Goal: Task Accomplishment & Management: Use online tool/utility

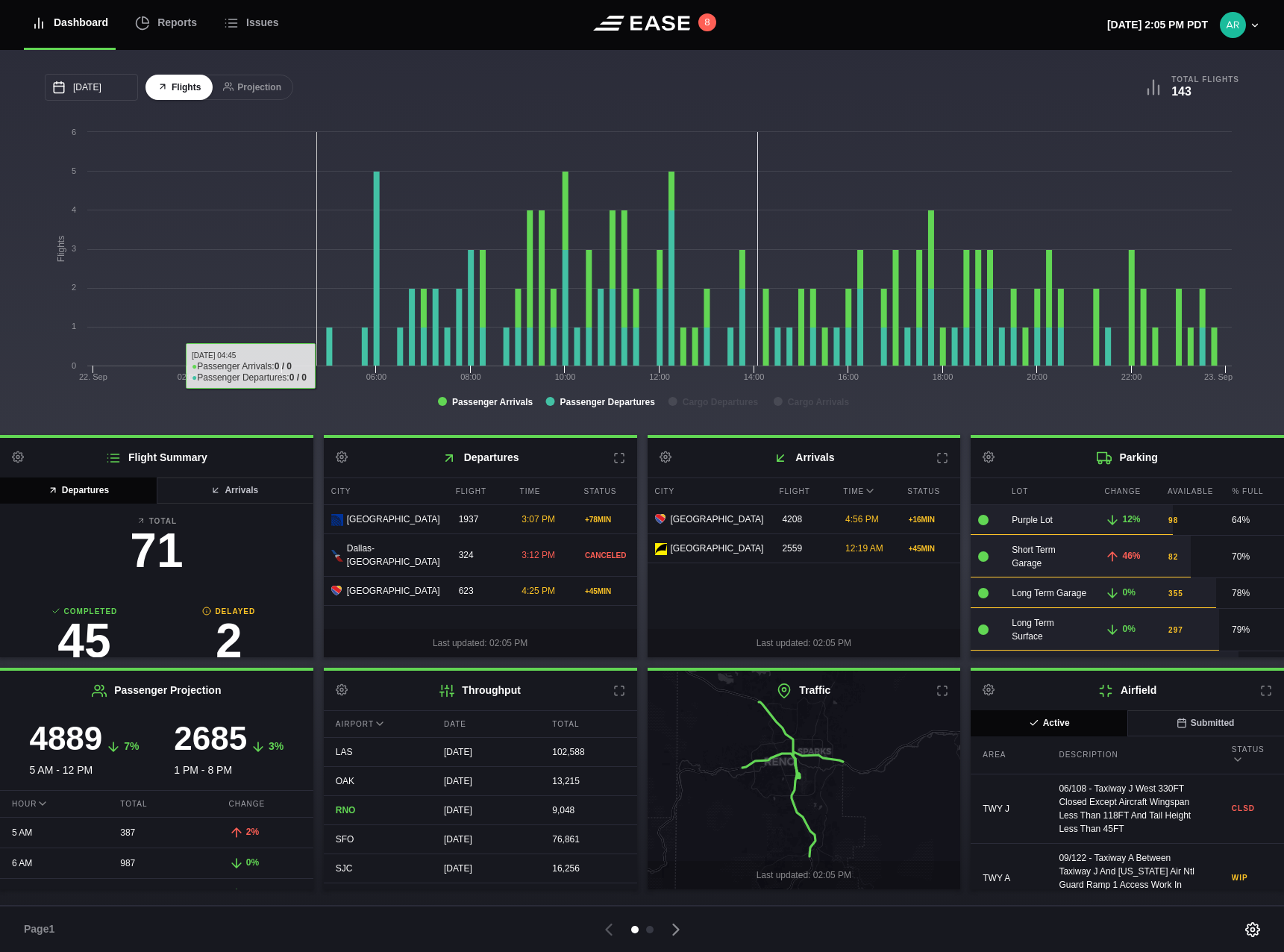
click at [314, 238] on rect at bounding box center [642, 273] width 1195 height 298
click at [178, 30] on div "Reports" at bounding box center [166, 23] width 62 height 50
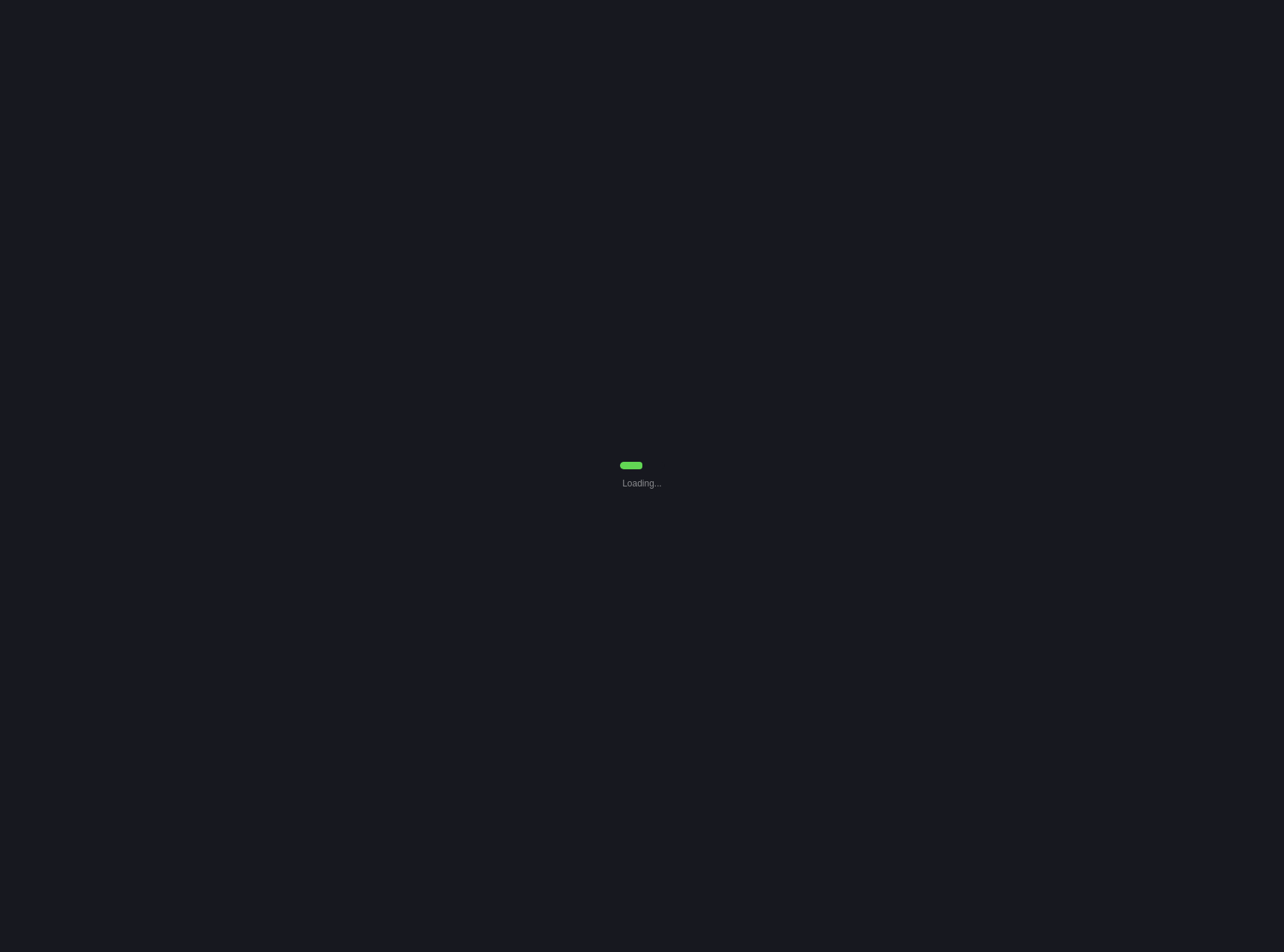
select select "7"
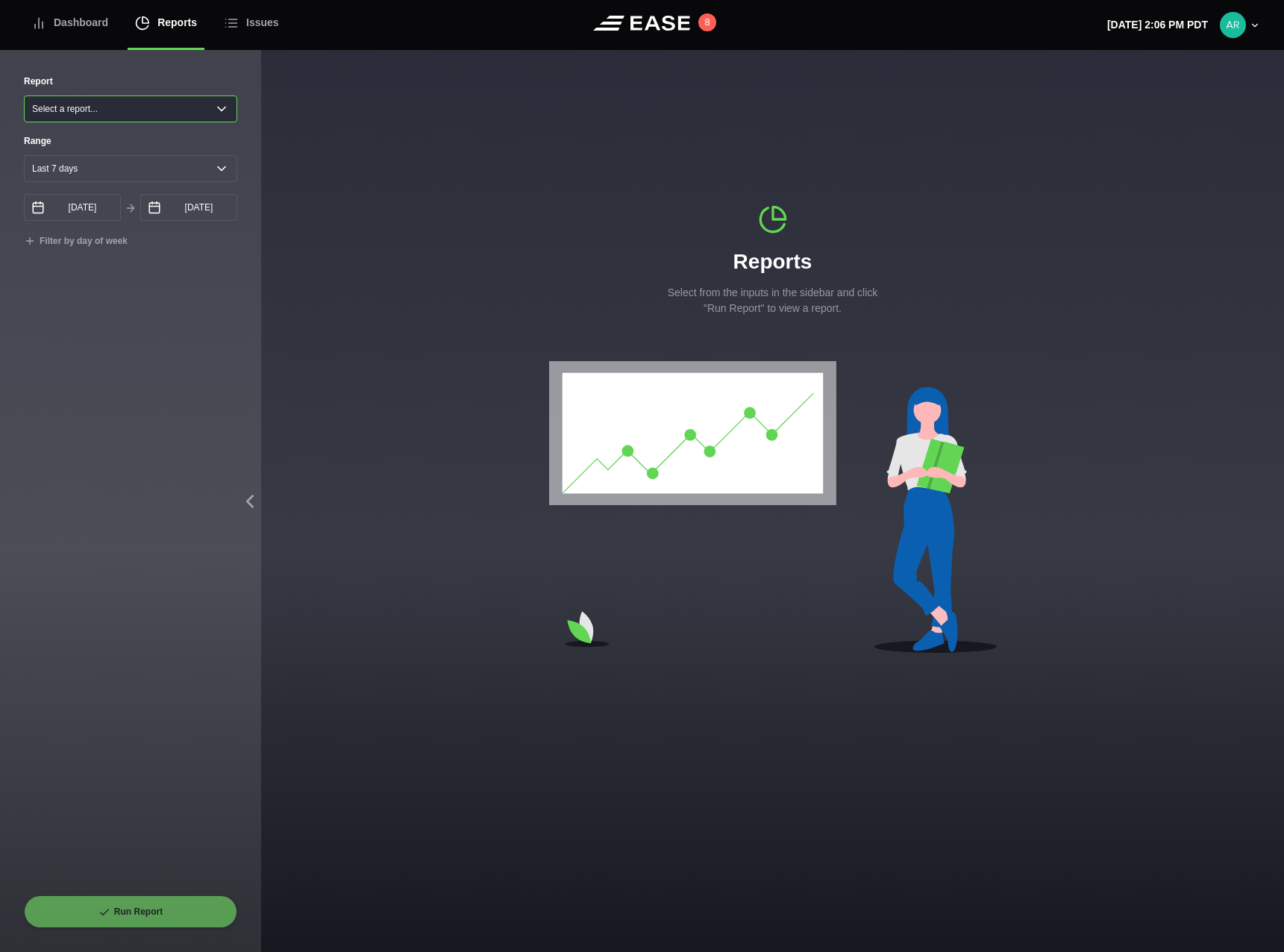
click at [101, 104] on select "Select a report... Arrivals Common Use Daily Throughput Departures Passenger Pr…" at bounding box center [130, 109] width 213 height 27
select select "Common Use"
click at [24, 95] on select "Select a report... Arrivals Common Use Daily Throughput Departures Passenger Pr…" at bounding box center [130, 109] width 213 height 27
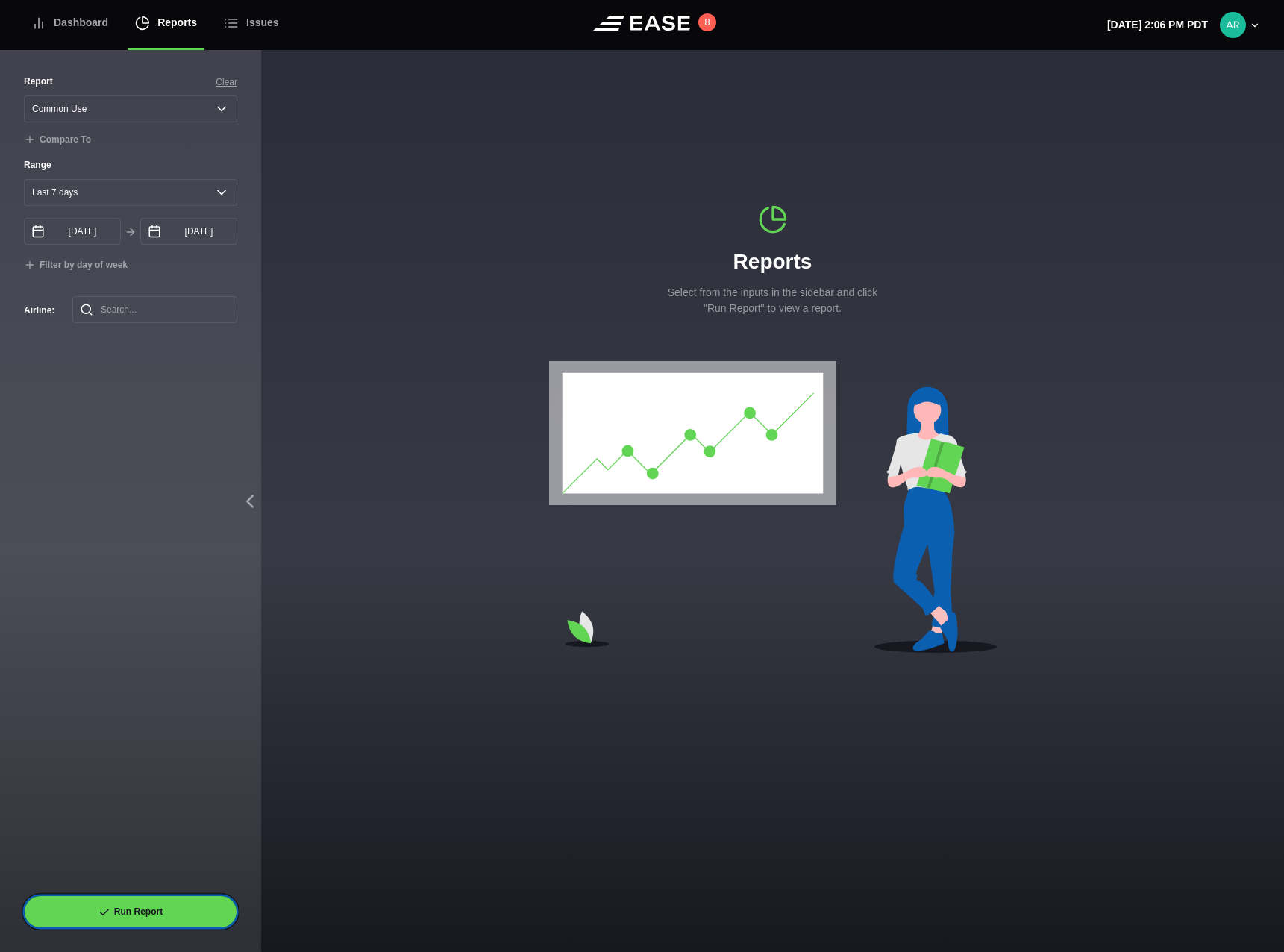
click at [206, 907] on button "Run Report" at bounding box center [130, 911] width 213 height 33
select select "Common Use"
select select "7"
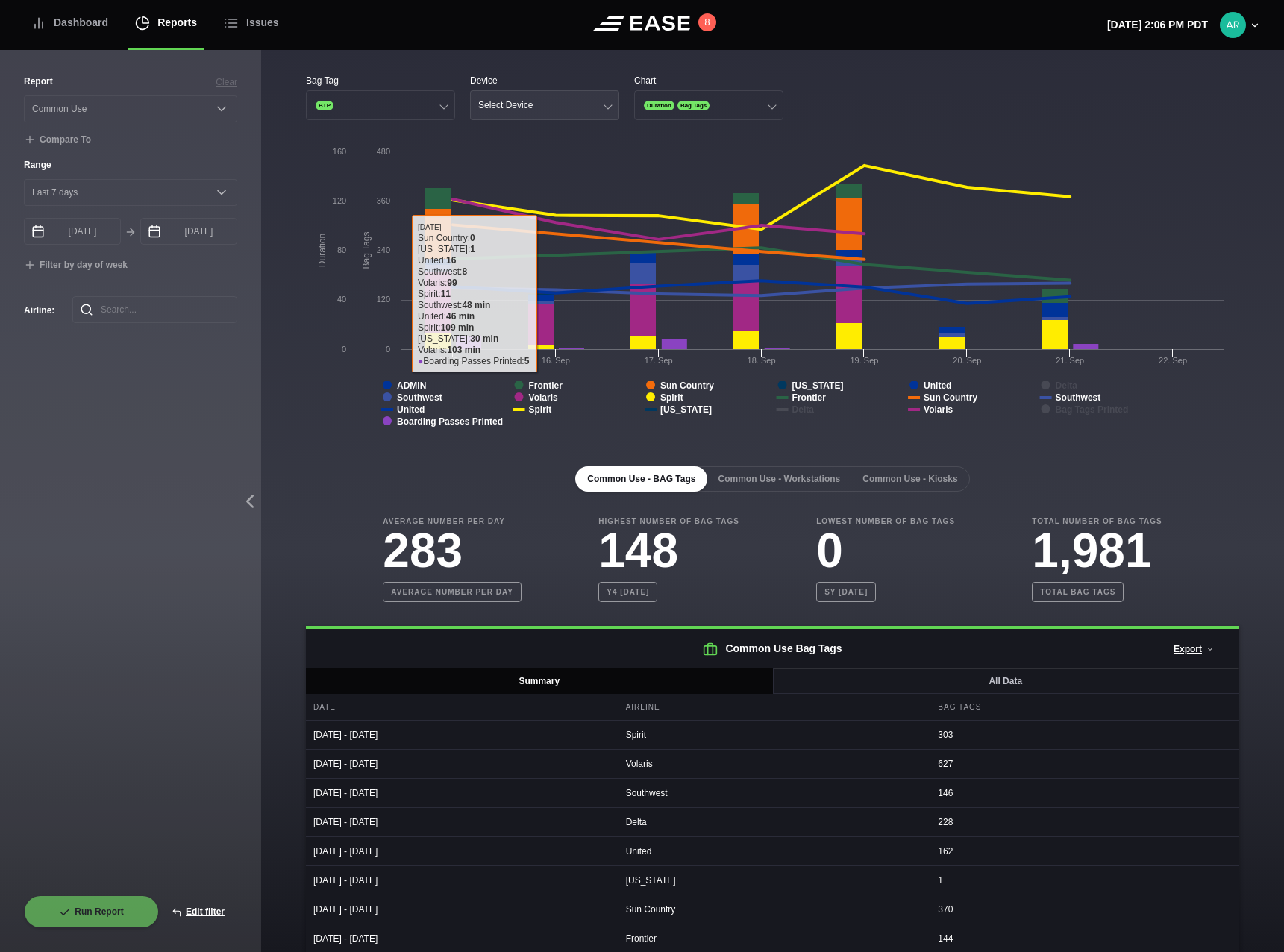
click at [546, 109] on button "Select Device" at bounding box center [545, 105] width 150 height 30
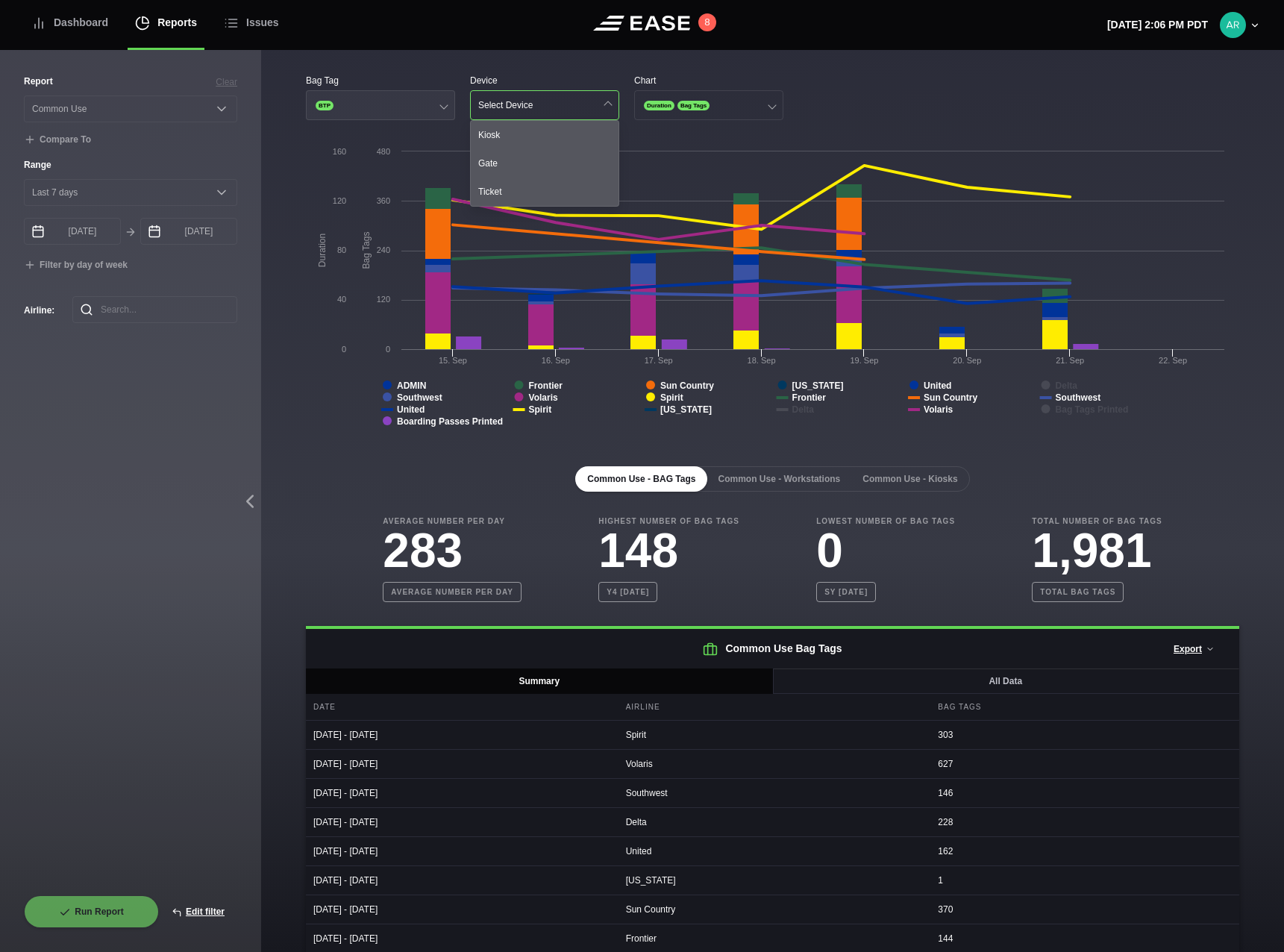
click at [389, 114] on button "BTP" at bounding box center [380, 105] width 150 height 30
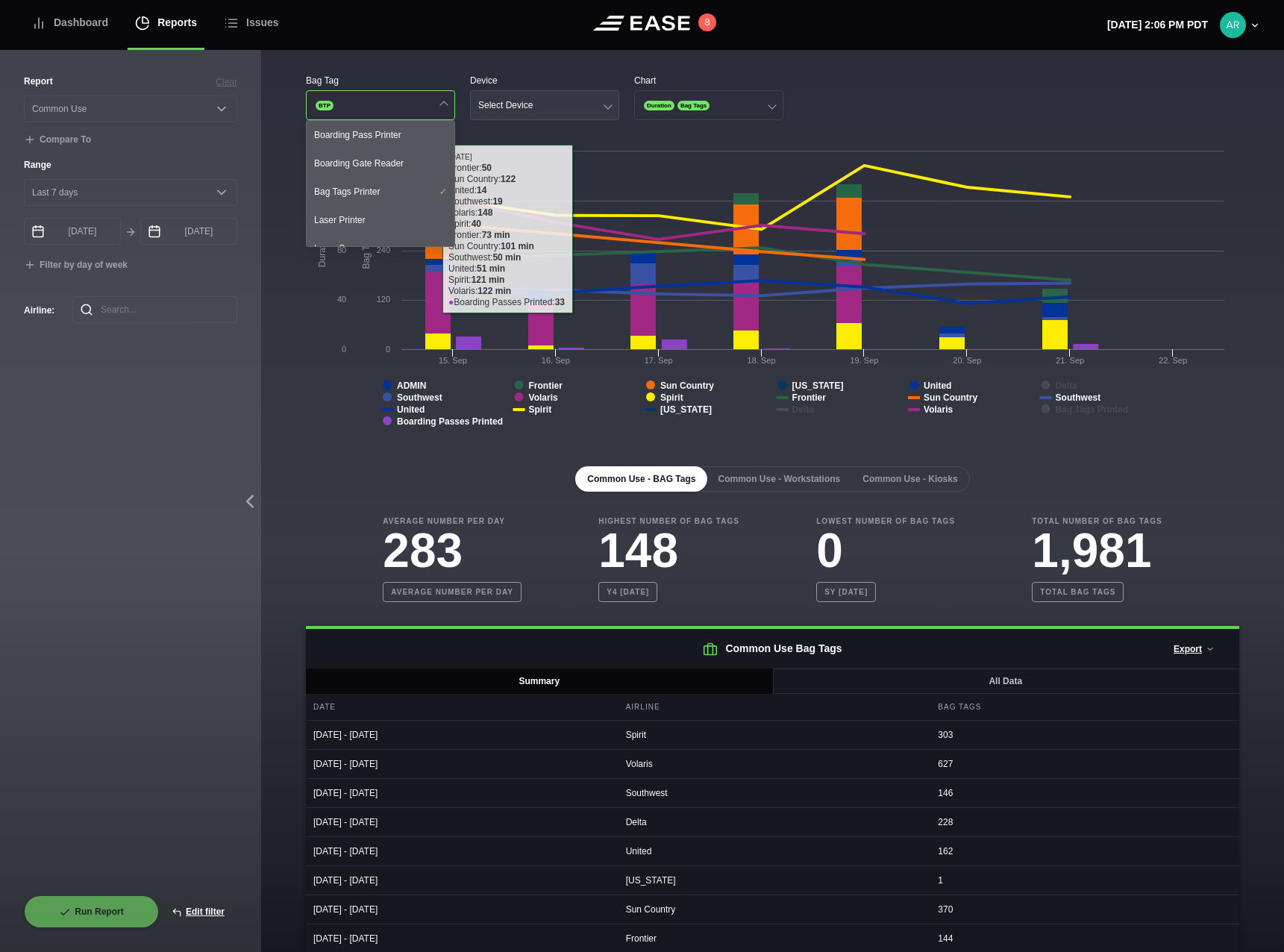
click at [531, 99] on button "Select Device" at bounding box center [545, 105] width 150 height 30
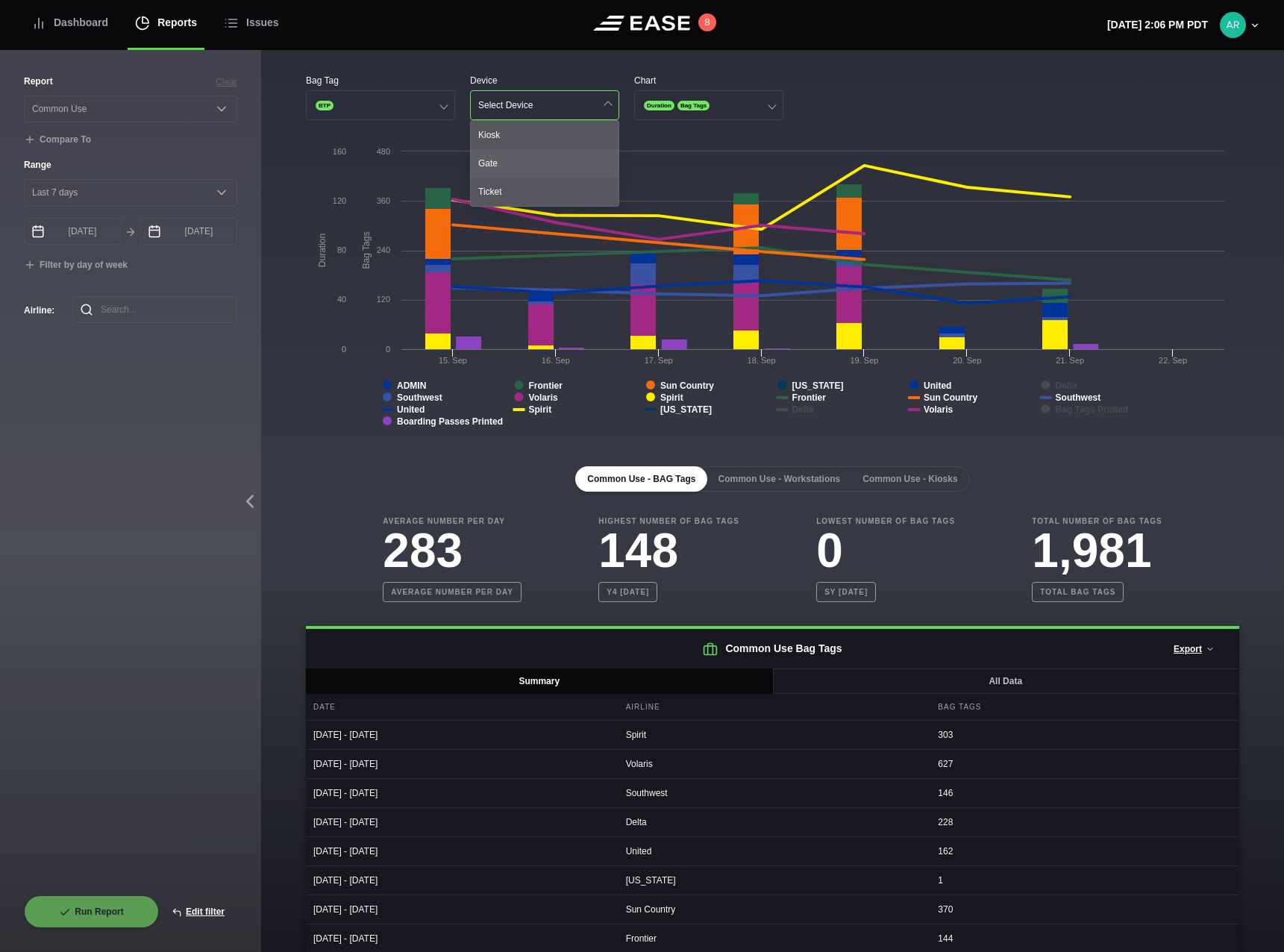
click at [501, 164] on div "Gate" at bounding box center [545, 164] width 148 height 28
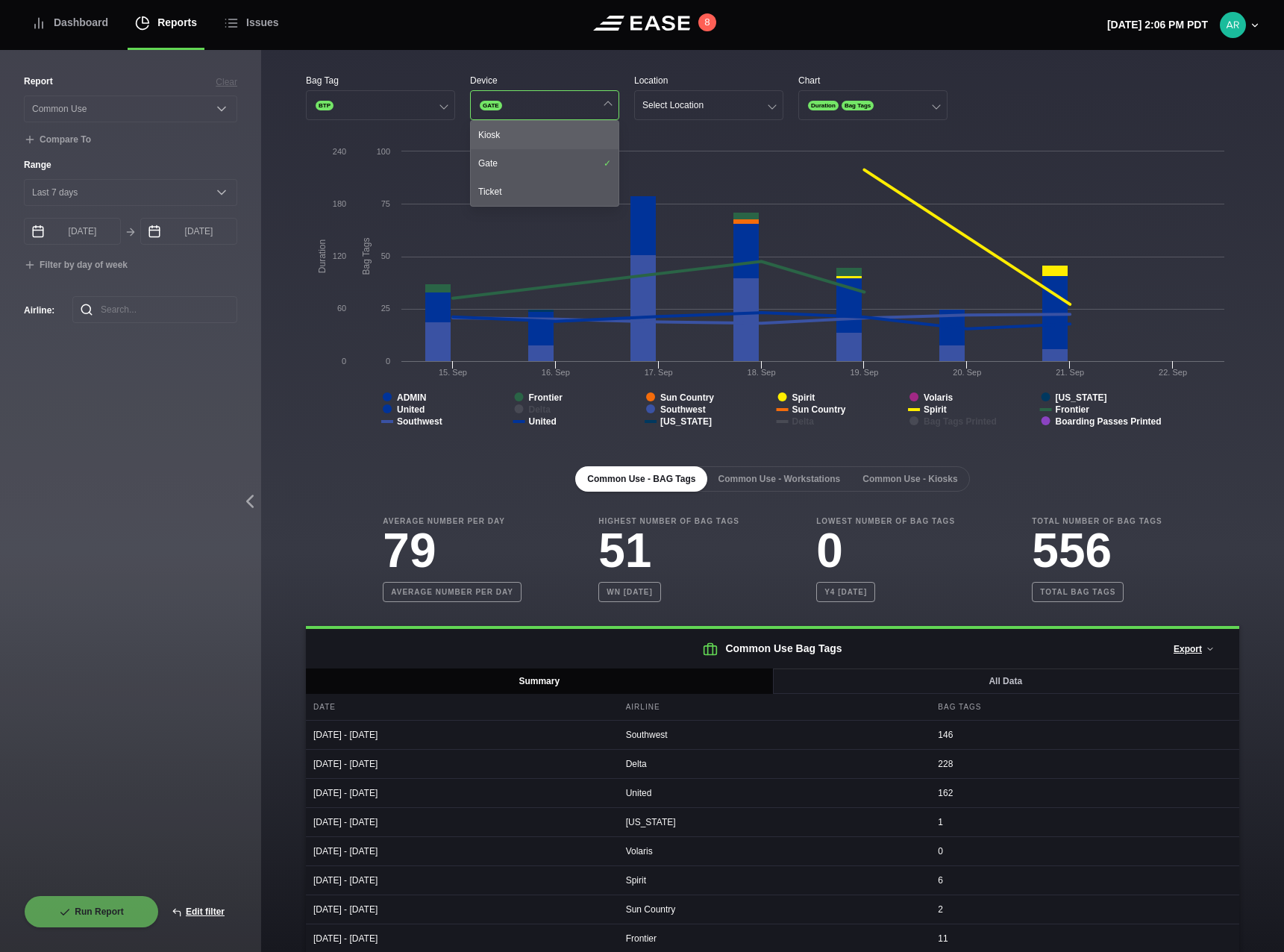
click at [509, 133] on div "Kiosk" at bounding box center [545, 135] width 148 height 28
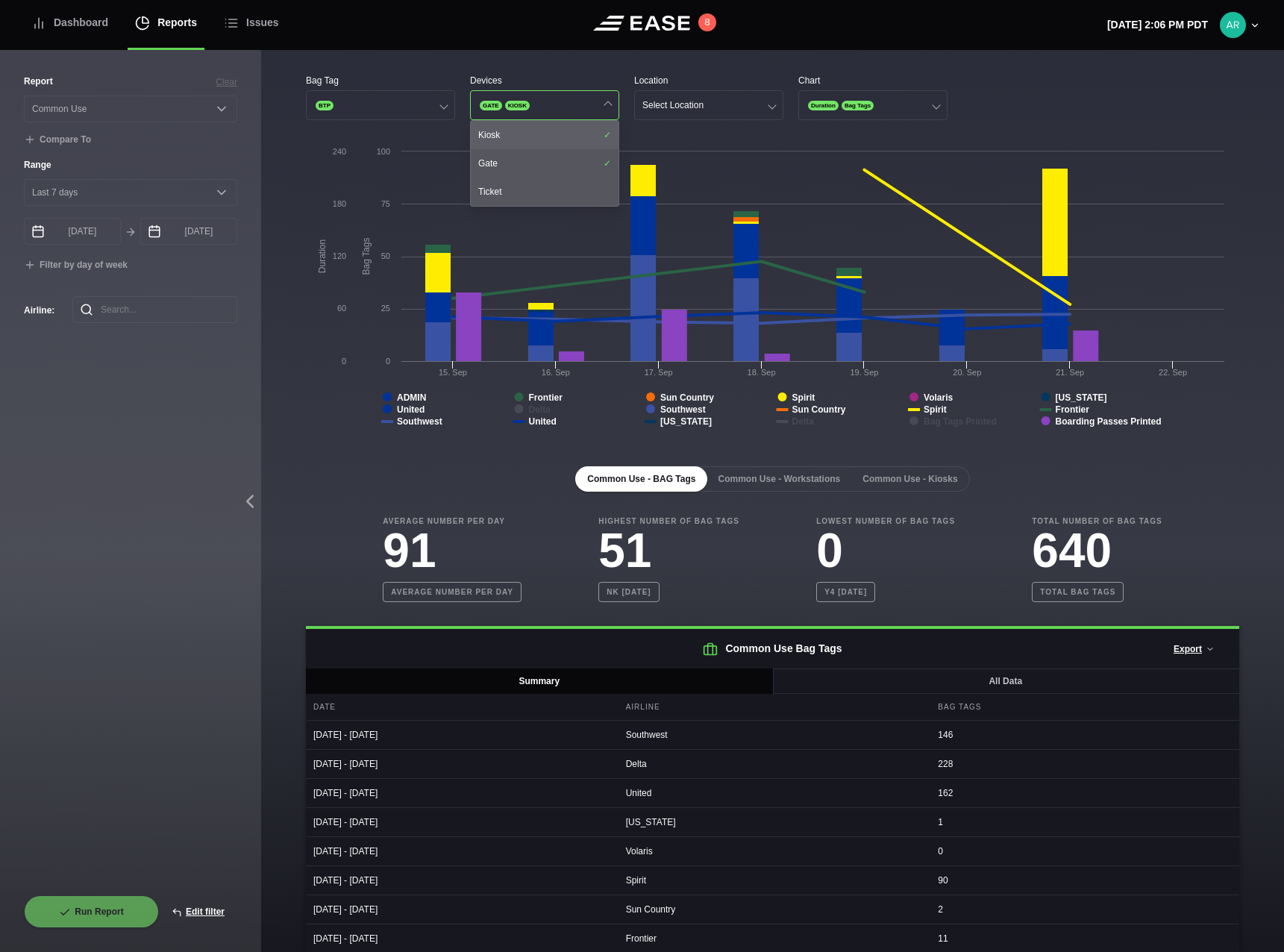
click at [589, 129] on div "Kiosk" at bounding box center [545, 135] width 148 height 28
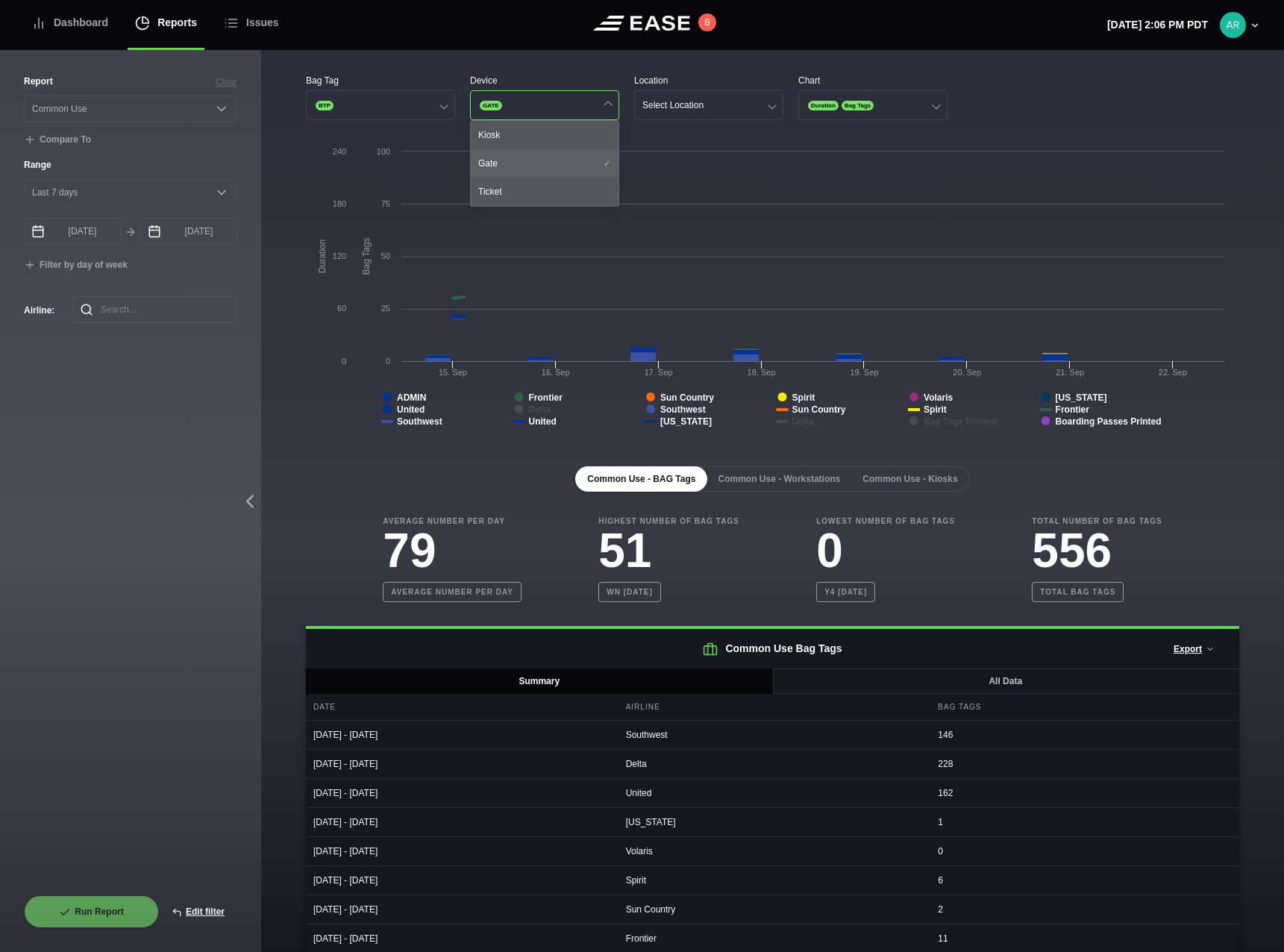
click at [585, 160] on div "Gate" at bounding box center [545, 164] width 148 height 28
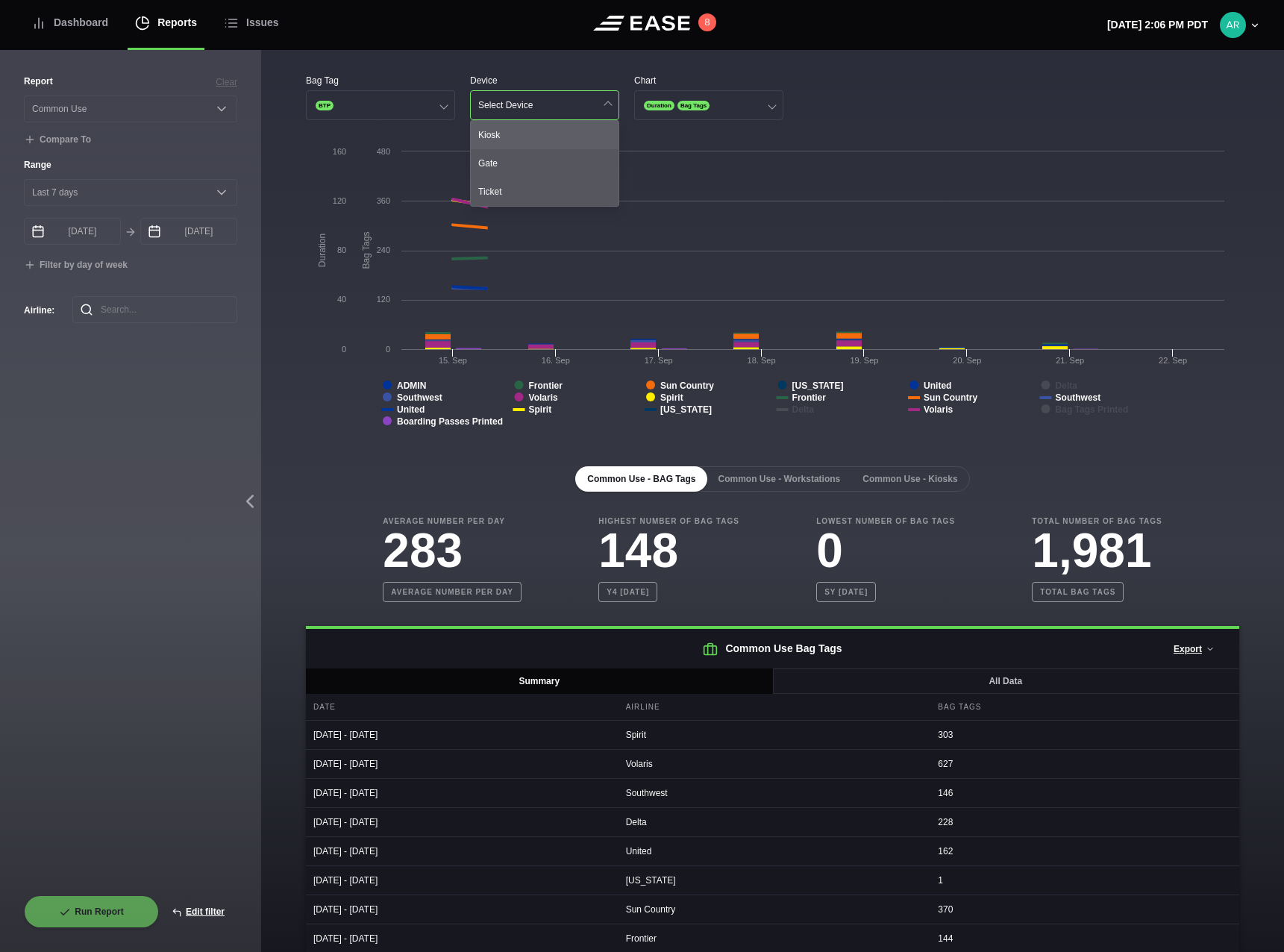
click at [583, 139] on div "Kiosk" at bounding box center [545, 135] width 148 height 28
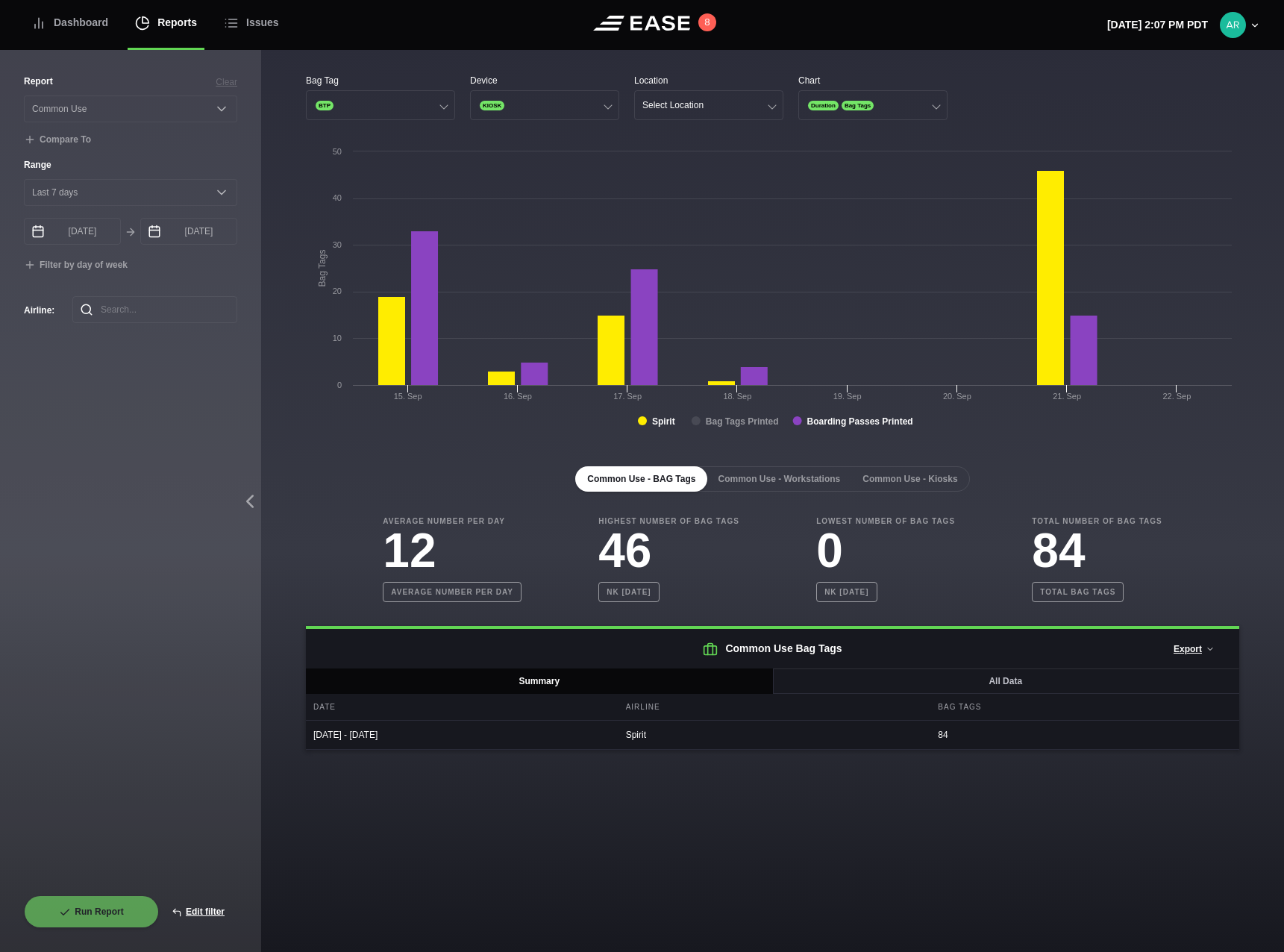
click at [698, 418] on rect at bounding box center [696, 420] width 9 height 9
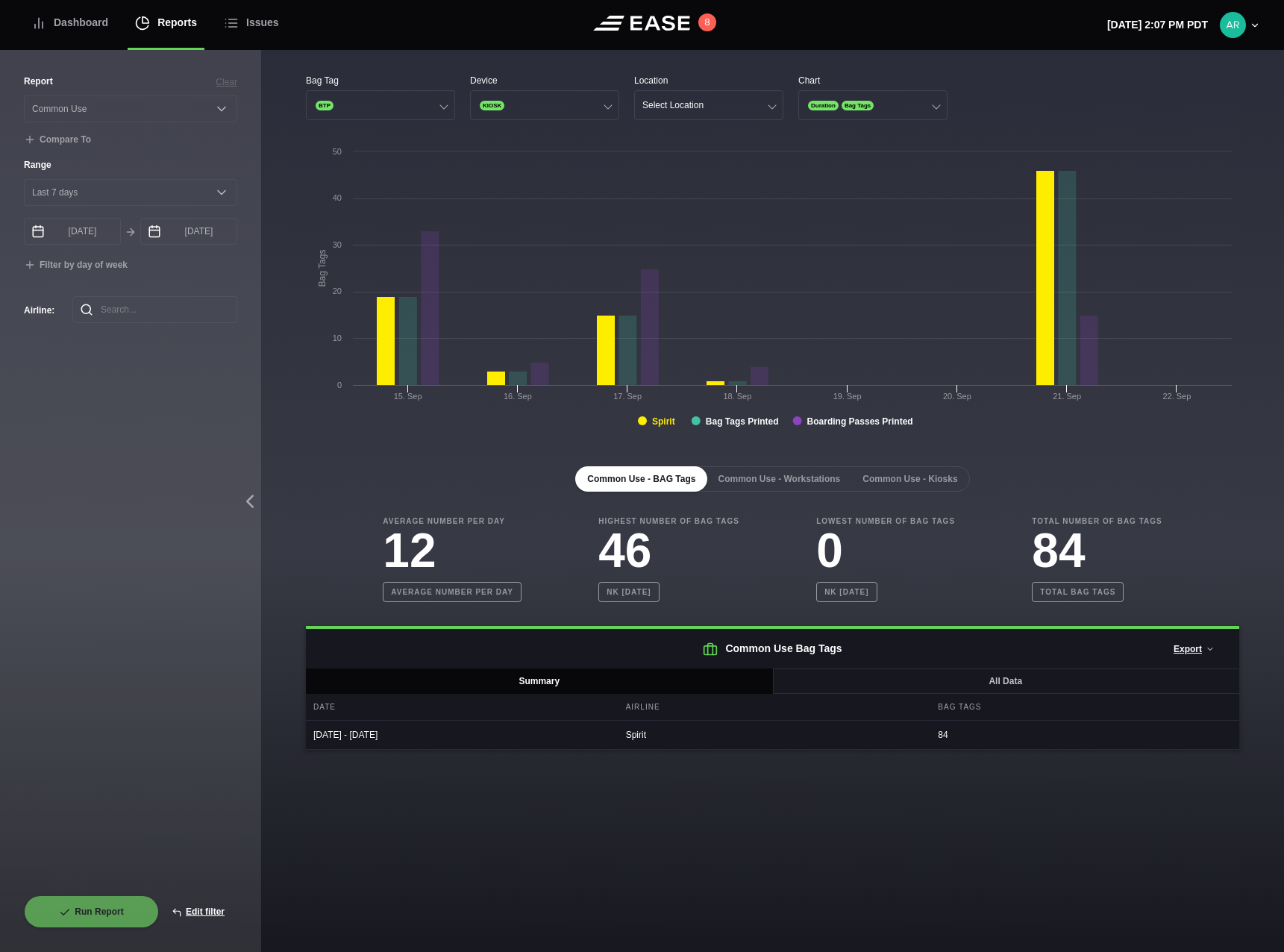
click at [656, 421] on tspan "Spirit" at bounding box center [664, 421] width 23 height 11
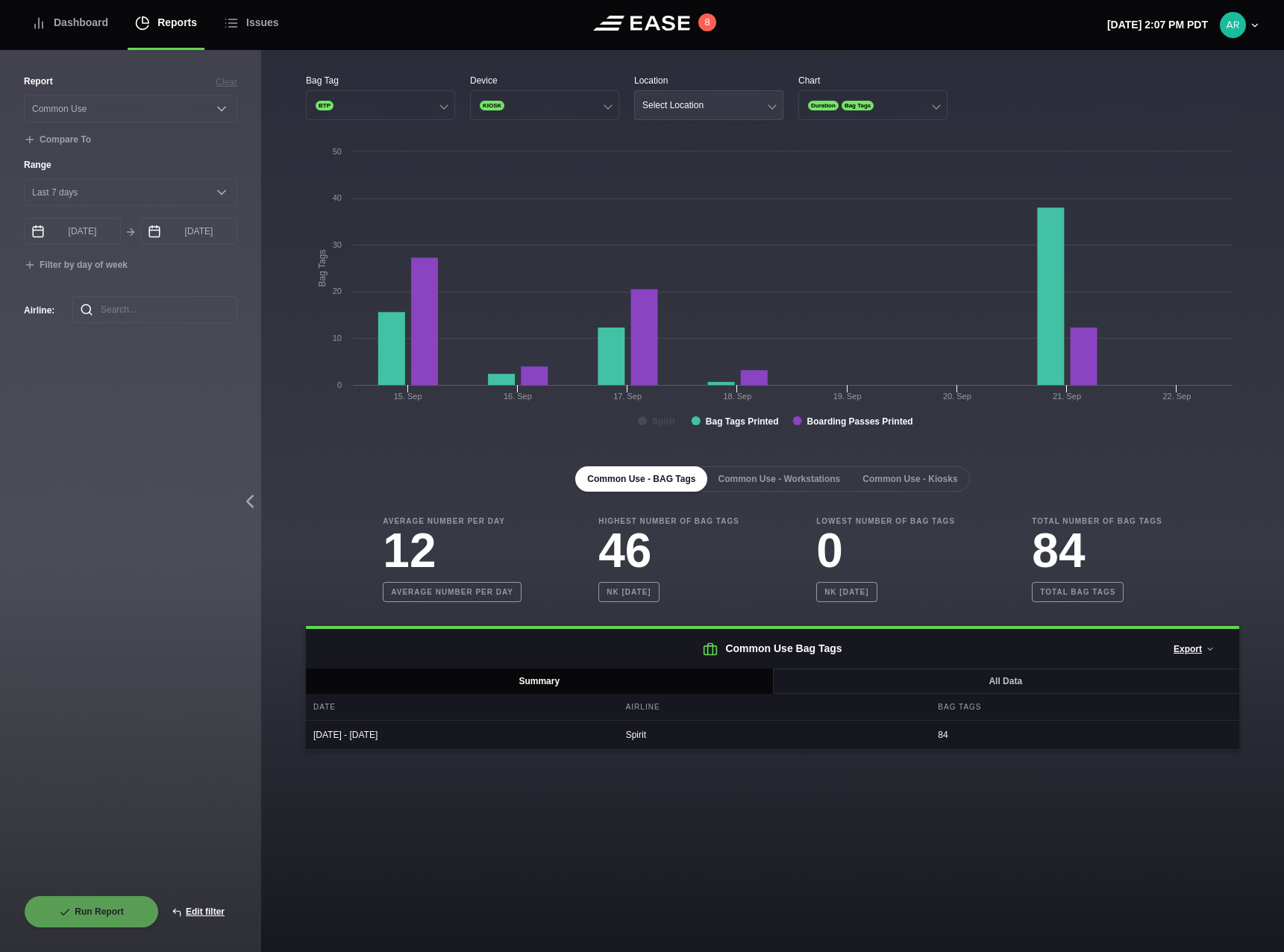
click at [672, 103] on div "Select Location" at bounding box center [672, 105] width 61 height 11
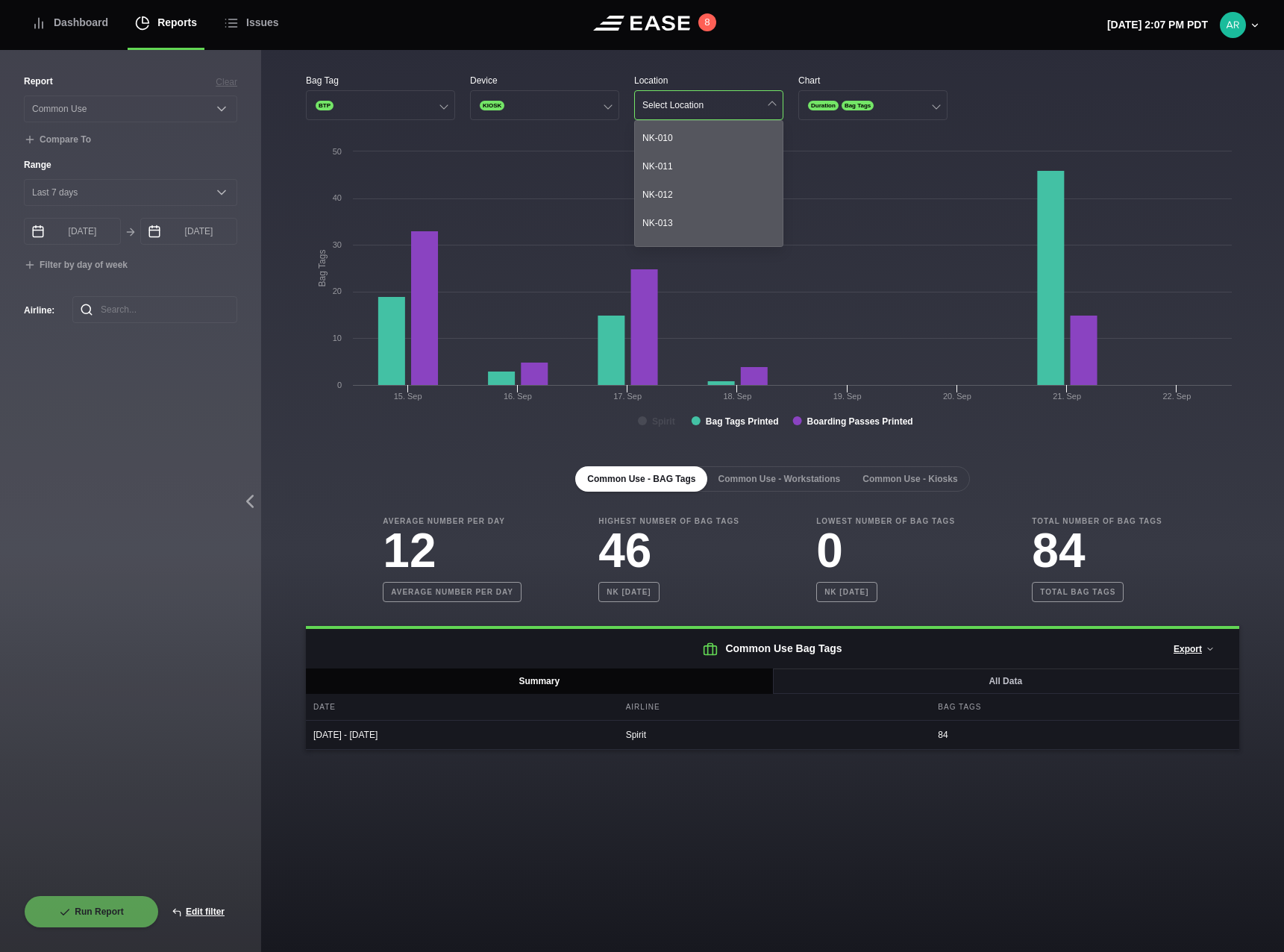
scroll to position [235, 0]
click at [674, 181] on div "NK-011" at bounding box center [708, 183] width 148 height 28
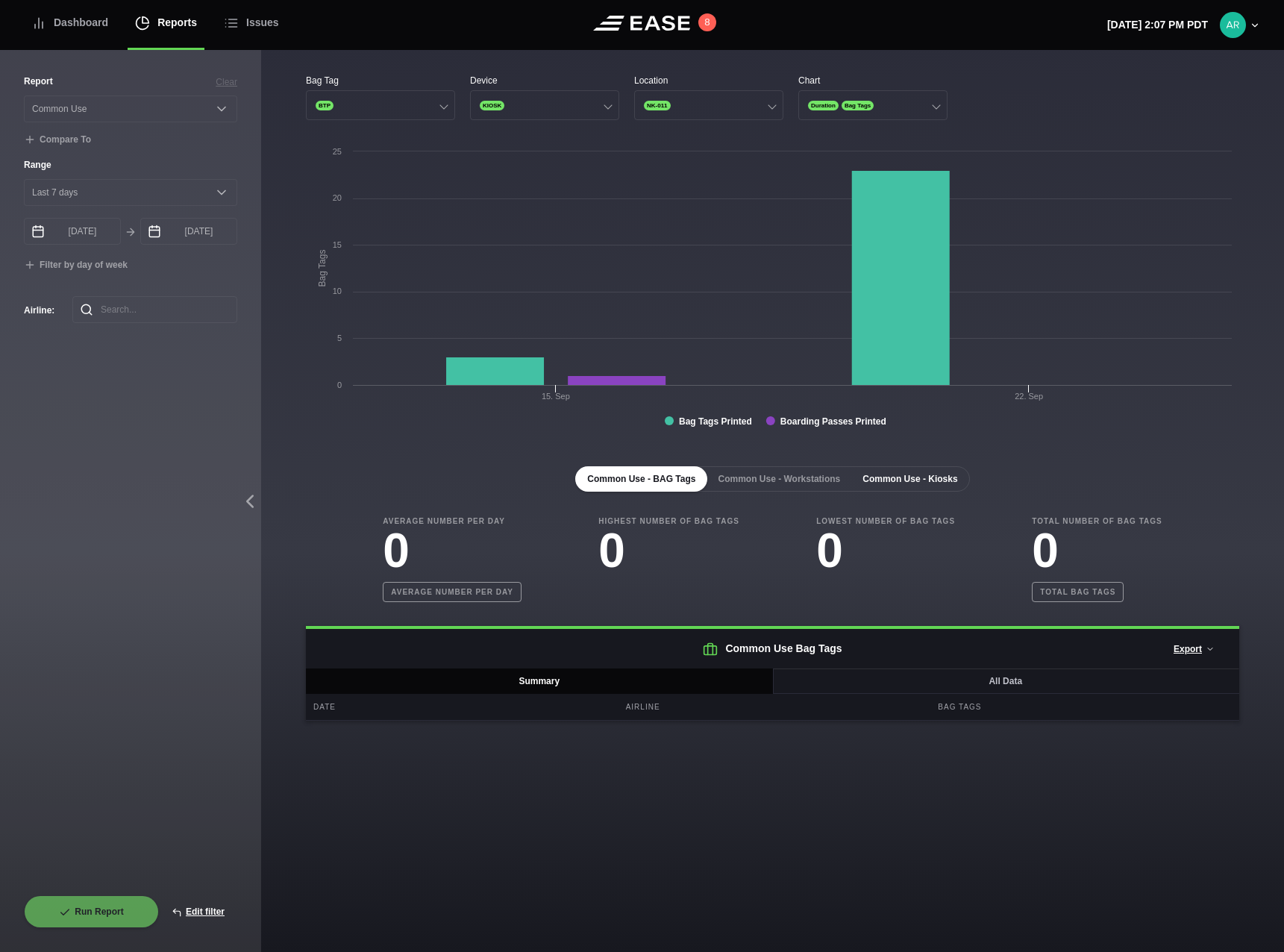
click at [900, 477] on button "Common Use - Kiosks" at bounding box center [910, 479] width 119 height 25
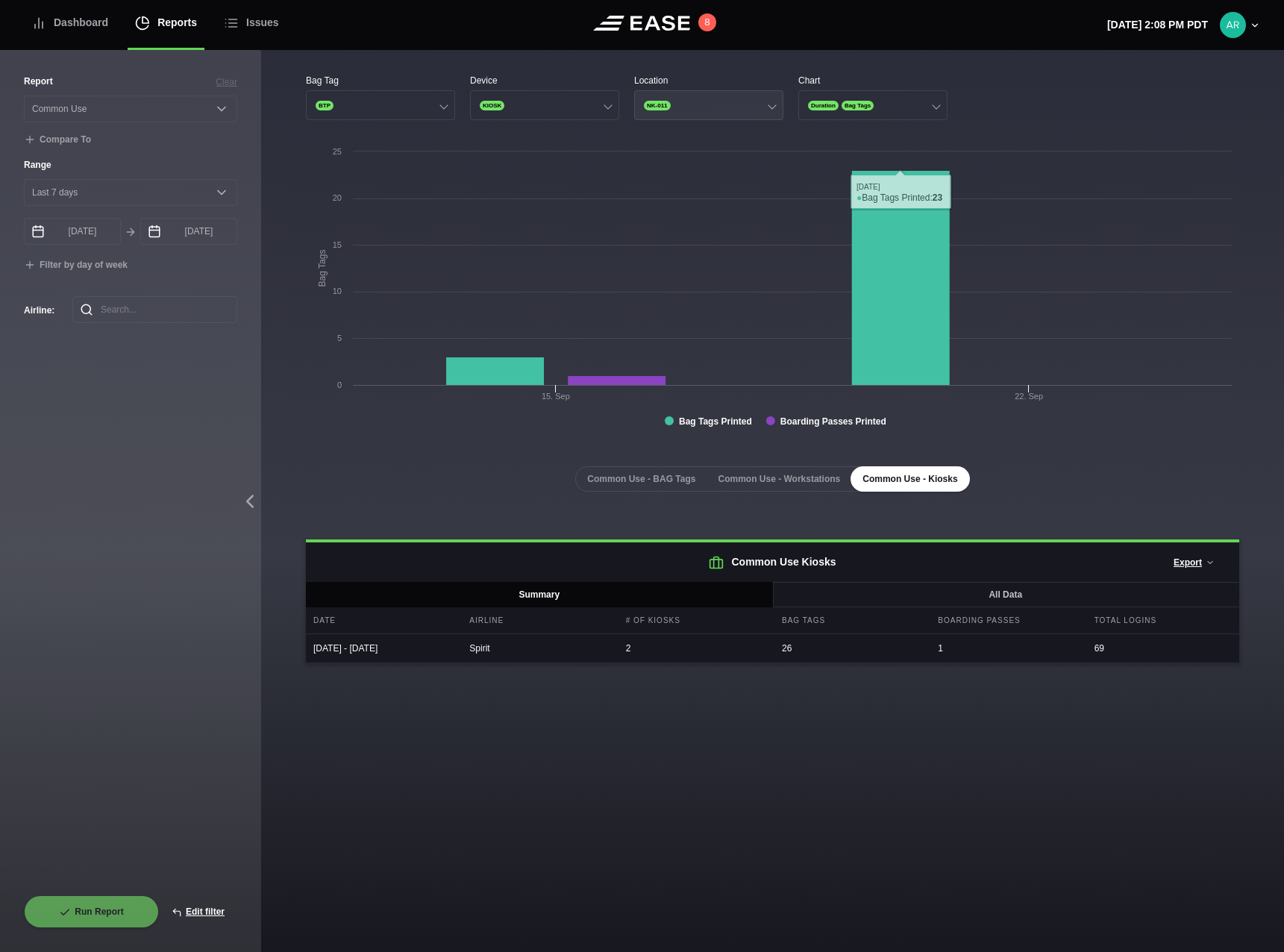
click at [765, 107] on button "NK-011" at bounding box center [708, 105] width 150 height 30
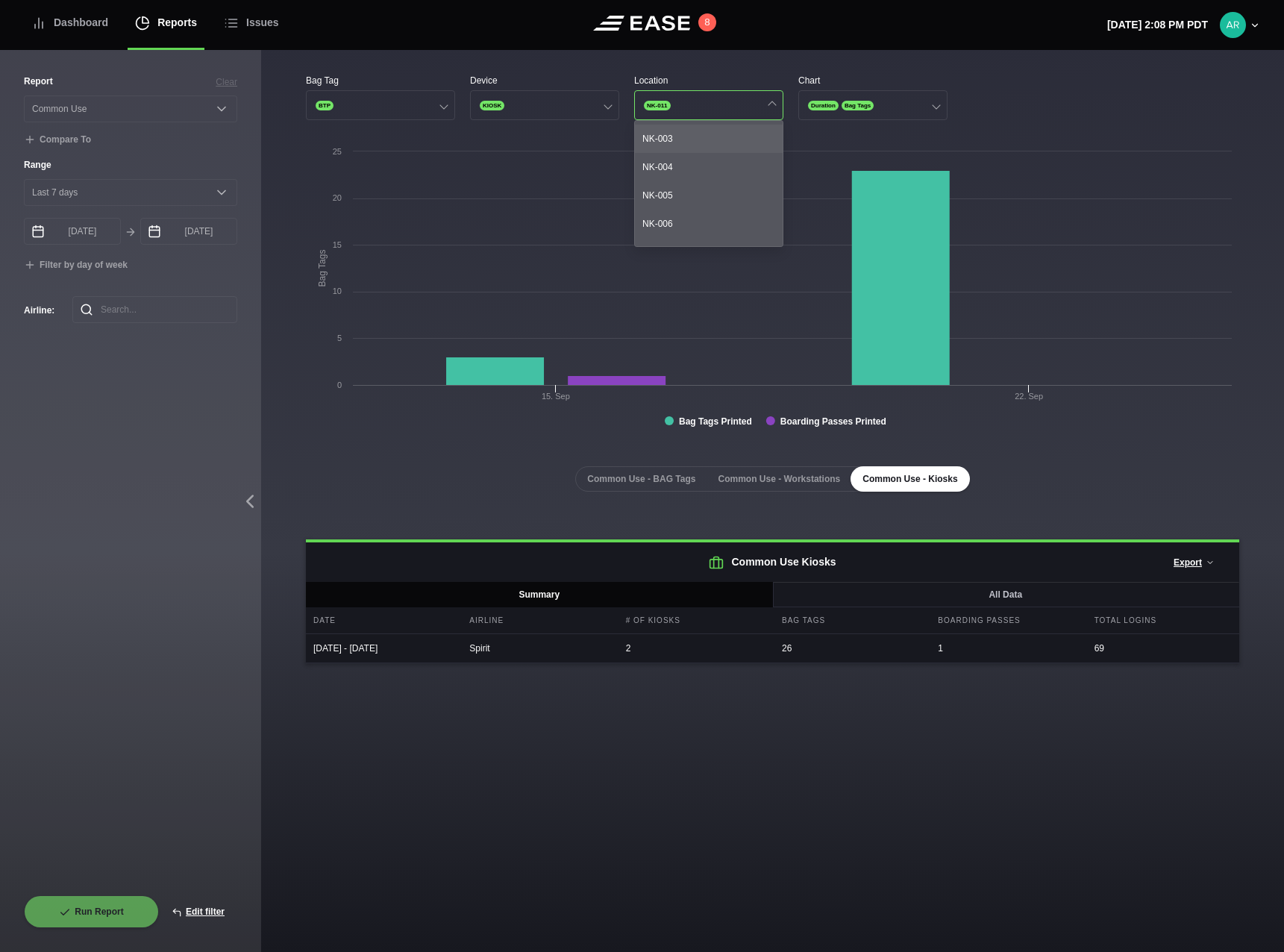
scroll to position [74, 0]
click at [693, 231] on div "NK-007" at bounding box center [708, 230] width 148 height 28
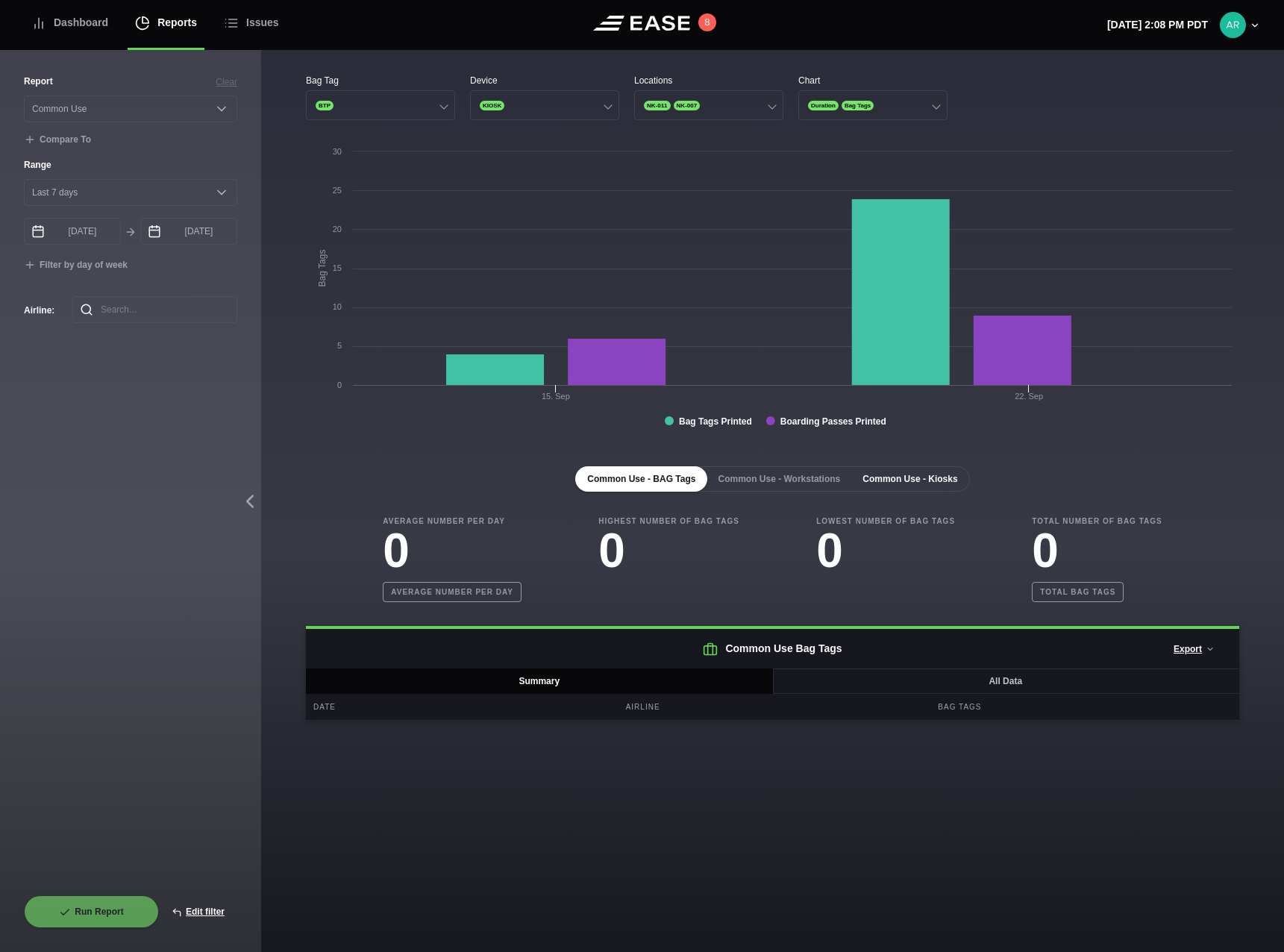
click at [884, 479] on button "Common Use - Kiosks" at bounding box center [910, 479] width 119 height 25
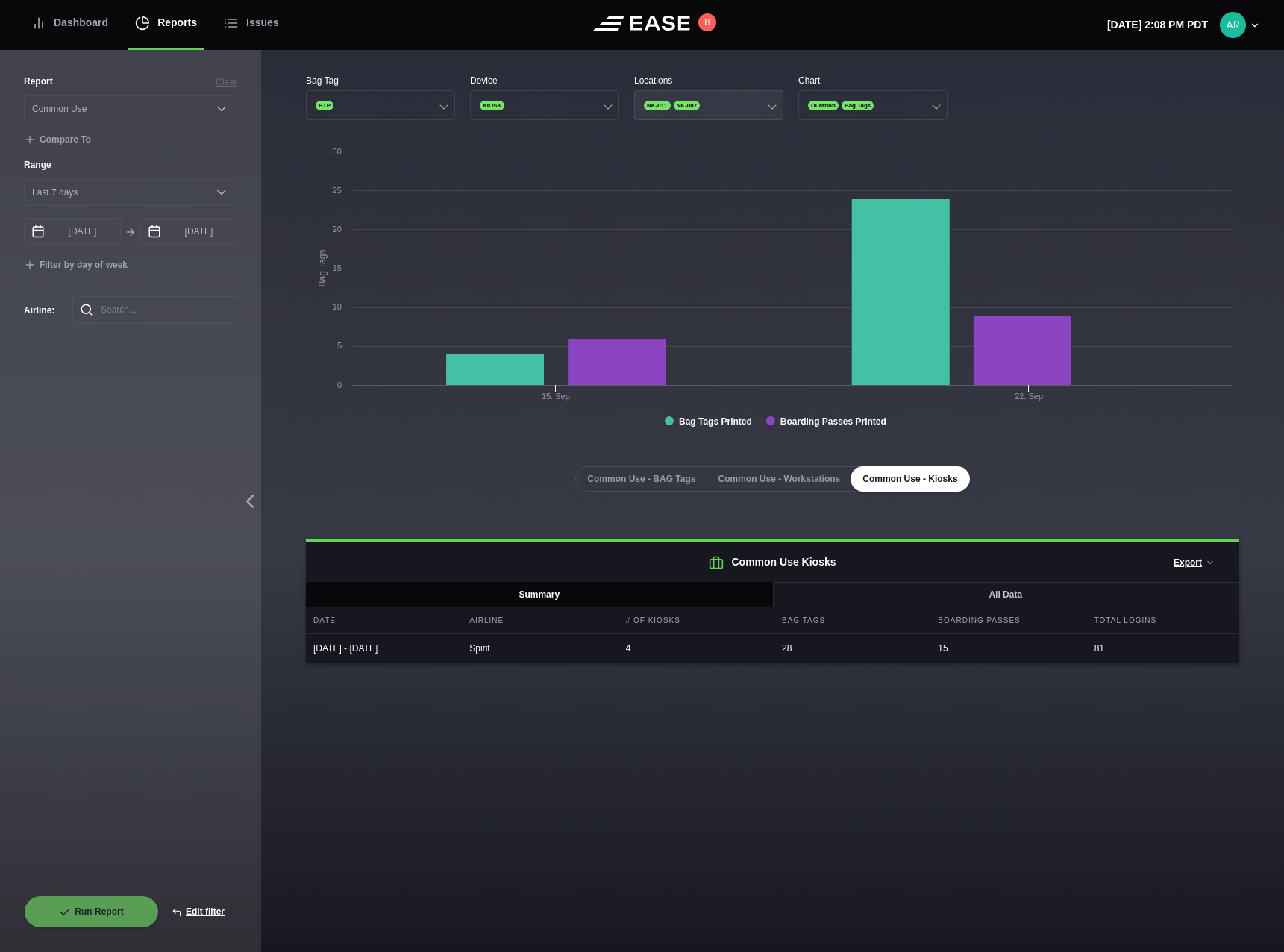
click at [773, 103] on div at bounding box center [772, 105] width 8 height 8
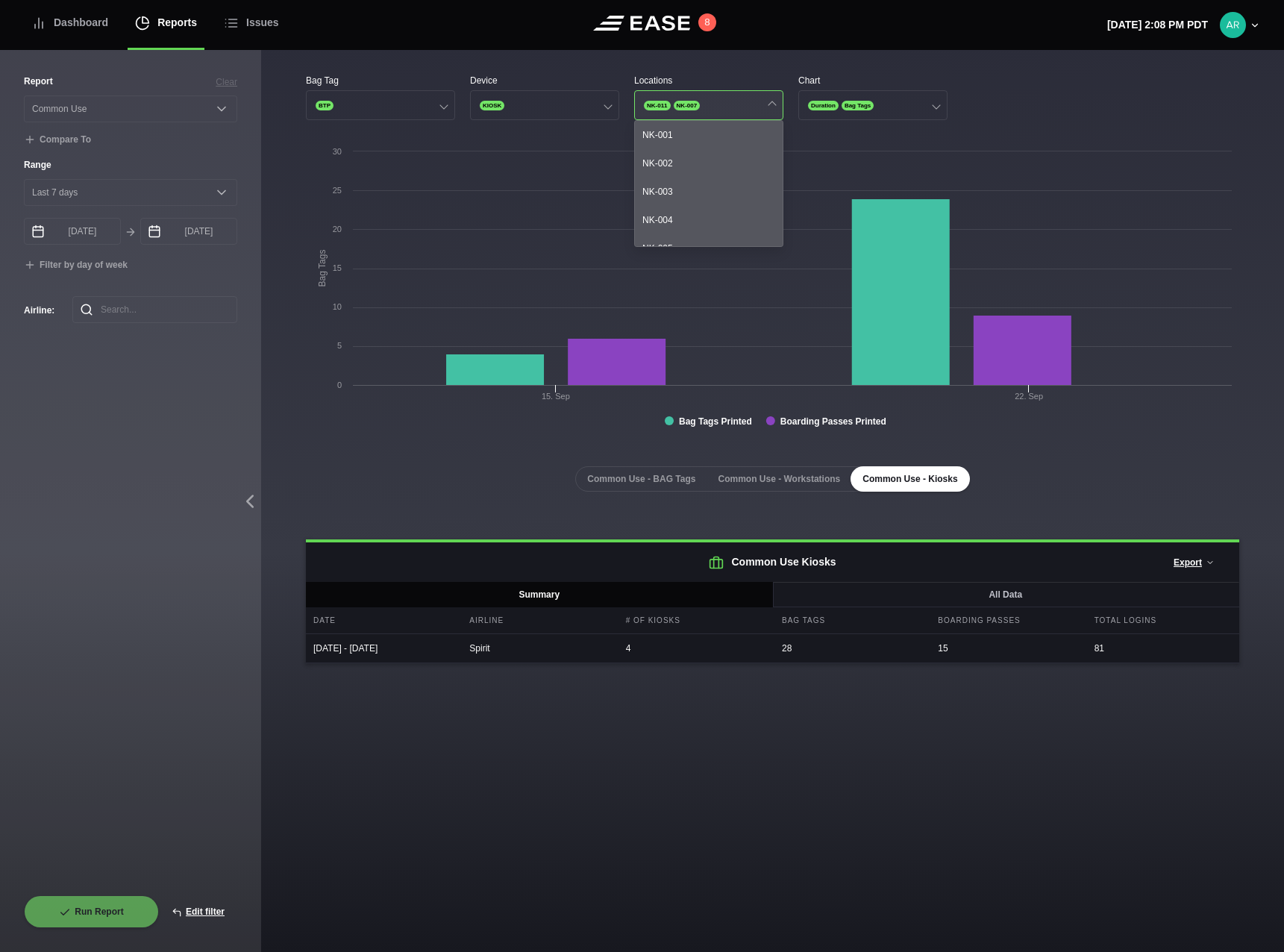
click at [691, 101] on span "NK-007" at bounding box center [688, 106] width 27 height 10
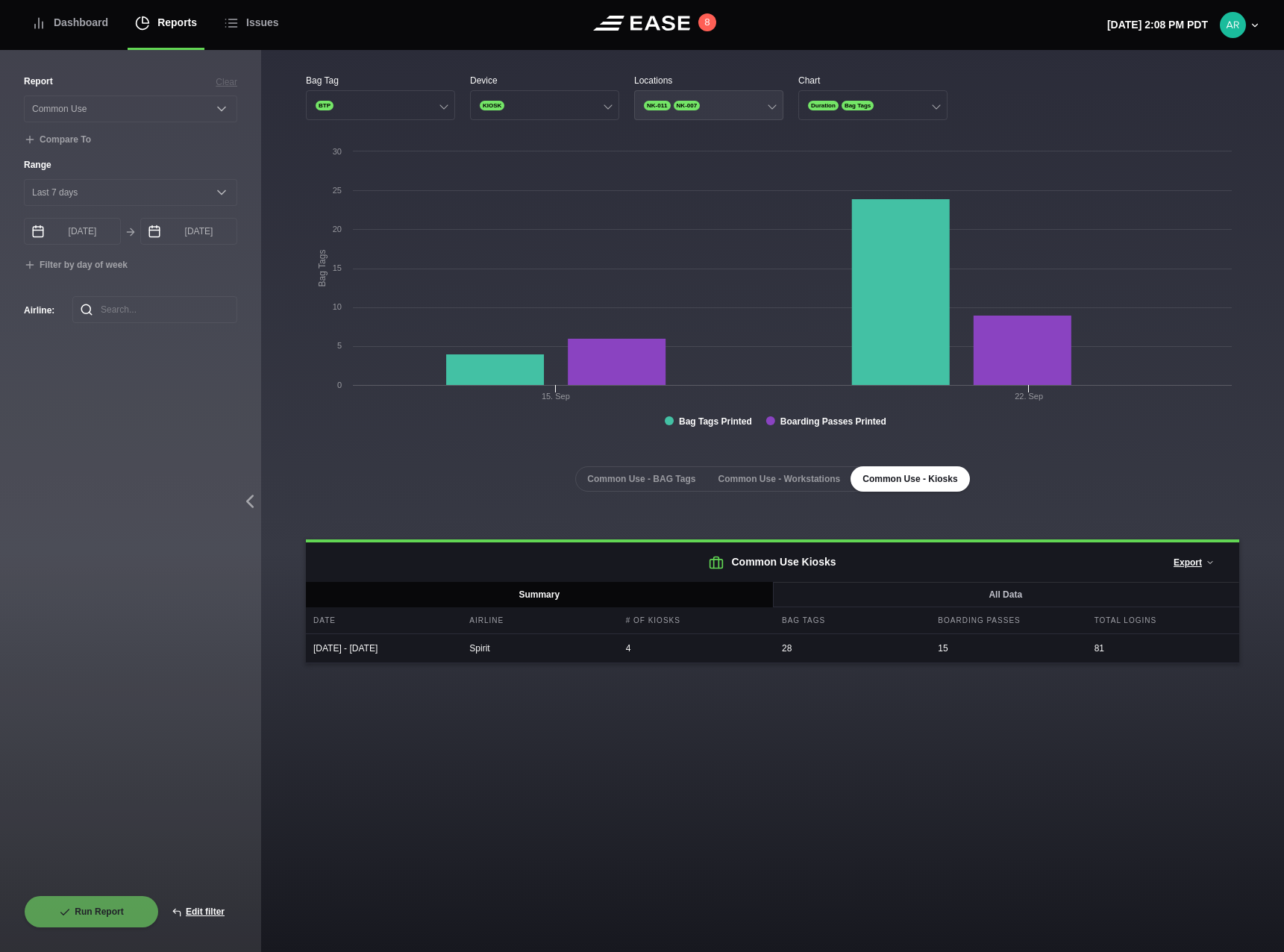
click at [685, 101] on span "NK-007" at bounding box center [688, 106] width 27 height 10
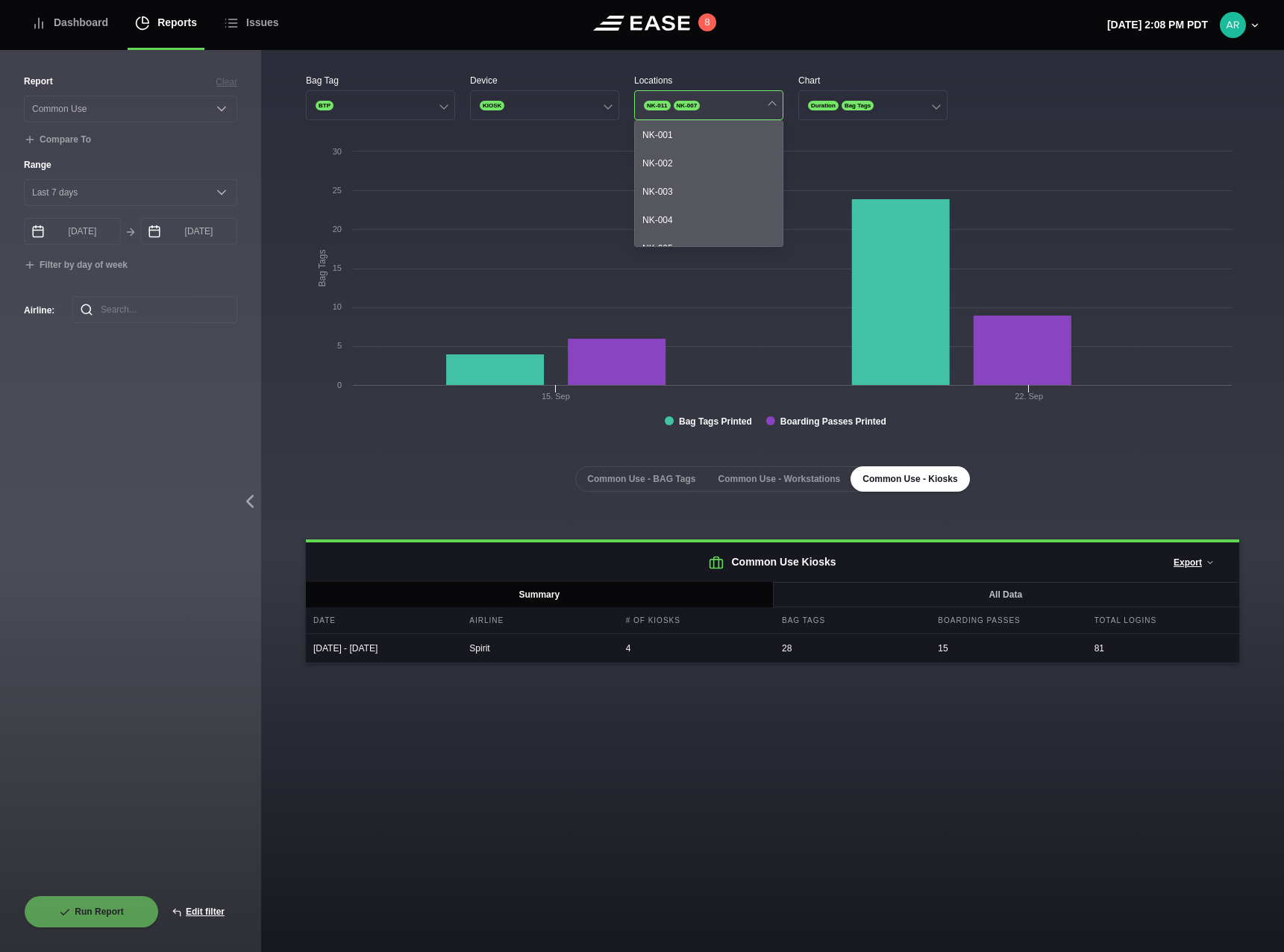
click at [684, 103] on span "NK-007" at bounding box center [688, 106] width 27 height 10
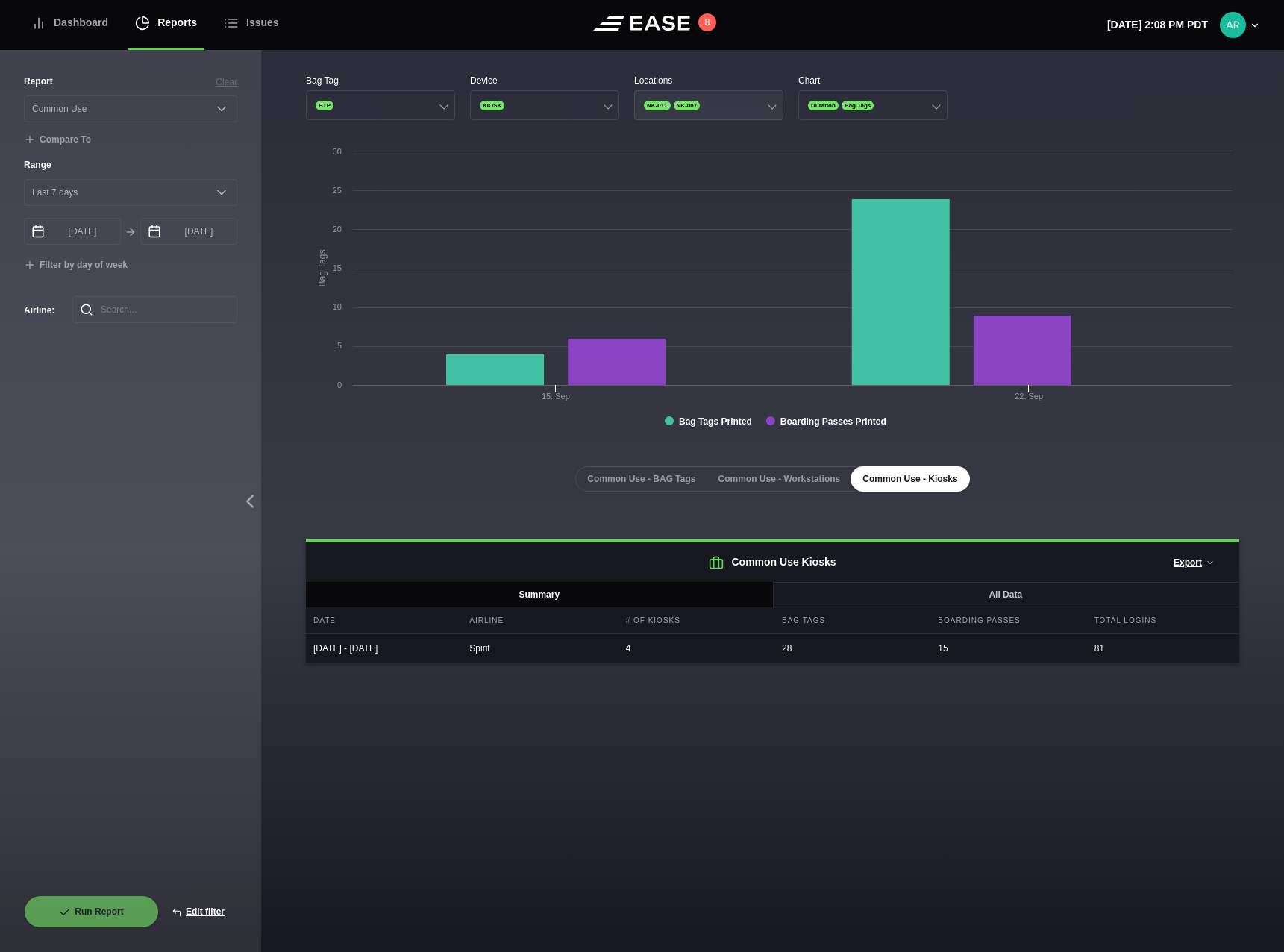
click at [696, 105] on span "NK-007" at bounding box center [688, 106] width 27 height 10
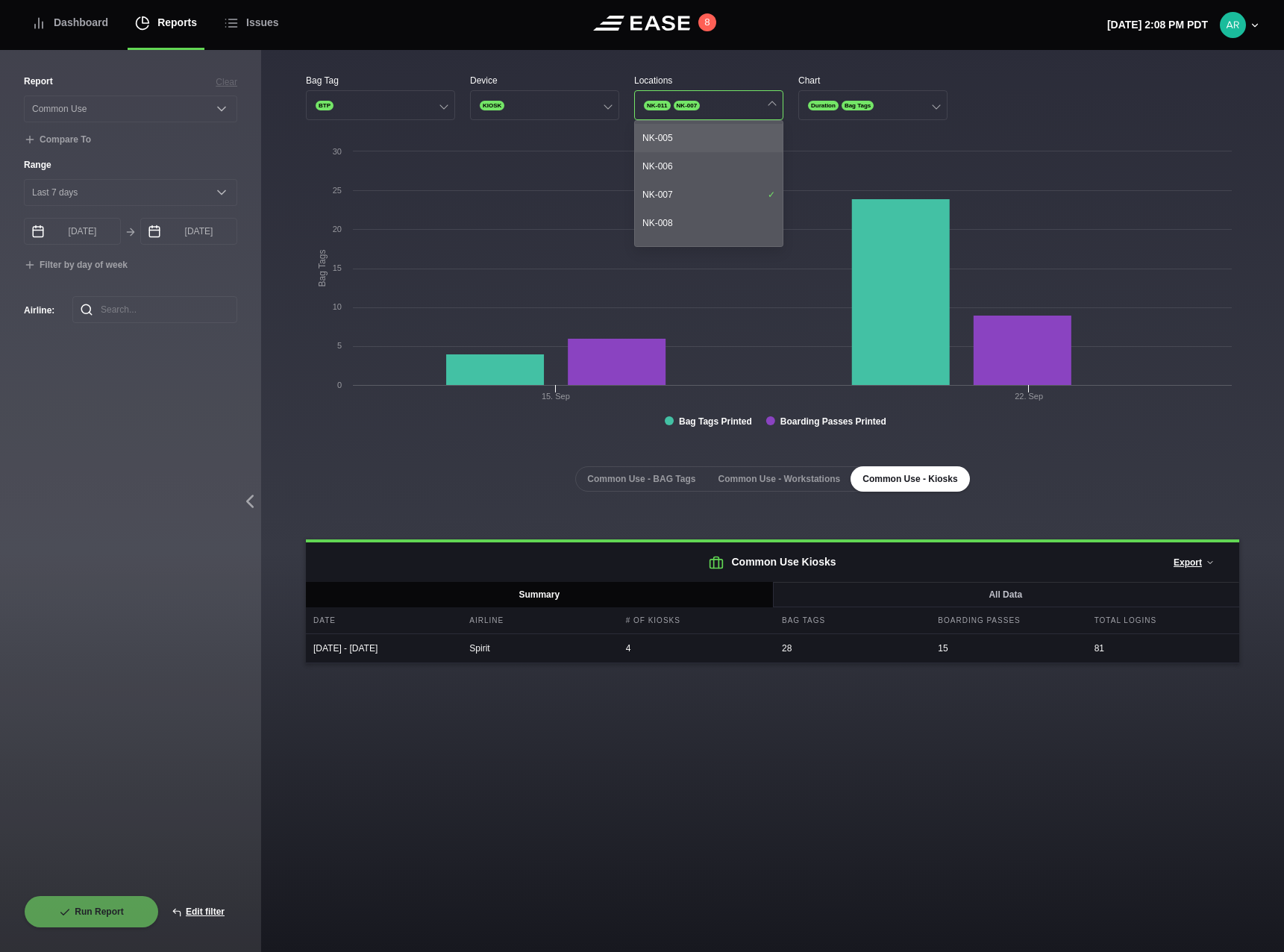
scroll to position [149, 0]
click at [719, 160] on div "NK-007" at bounding box center [708, 156] width 148 height 28
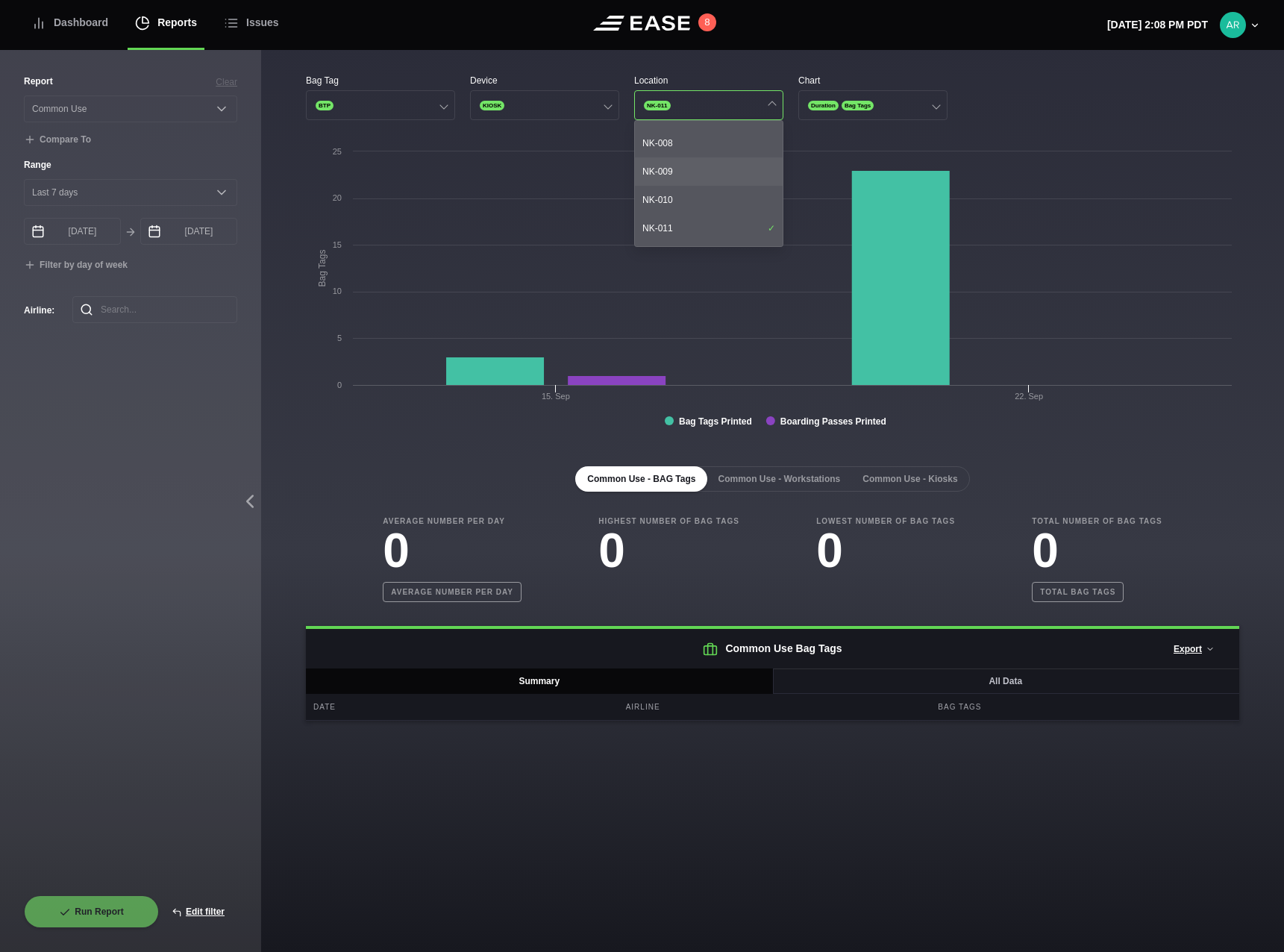
scroll to position [224, 0]
click at [709, 192] on div "NK-011" at bounding box center [708, 195] width 148 height 28
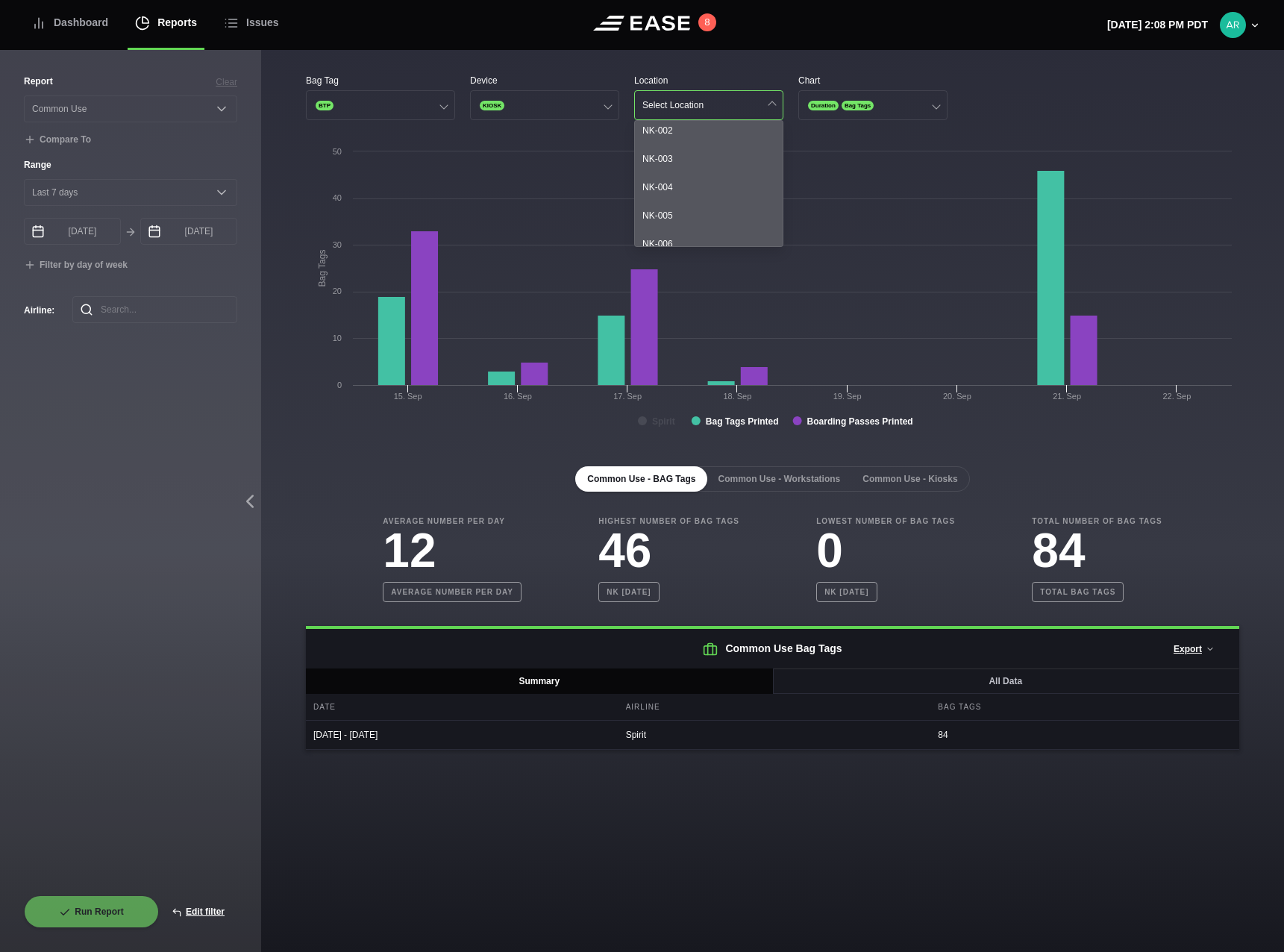
scroll to position [0, 0]
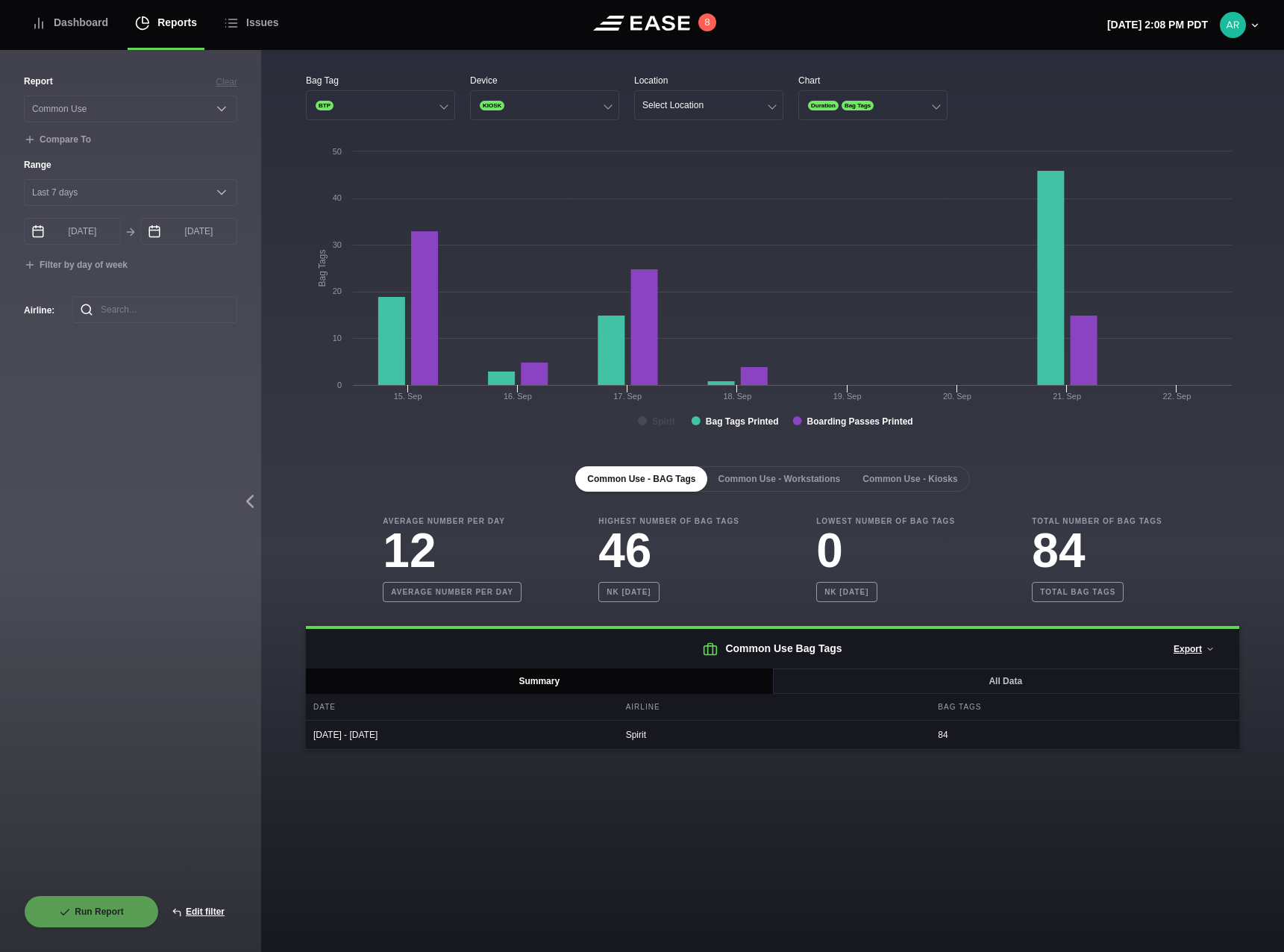
click at [570, 71] on div "Bag Tag BTP Device KIOSK Location Select Location Chart Duration Bag Tags Creat…" at bounding box center [773, 406] width 1023 height 711
click at [562, 109] on button "KIOSK" at bounding box center [545, 105] width 150 height 30
click at [552, 134] on div "Kiosk" at bounding box center [545, 135] width 148 height 28
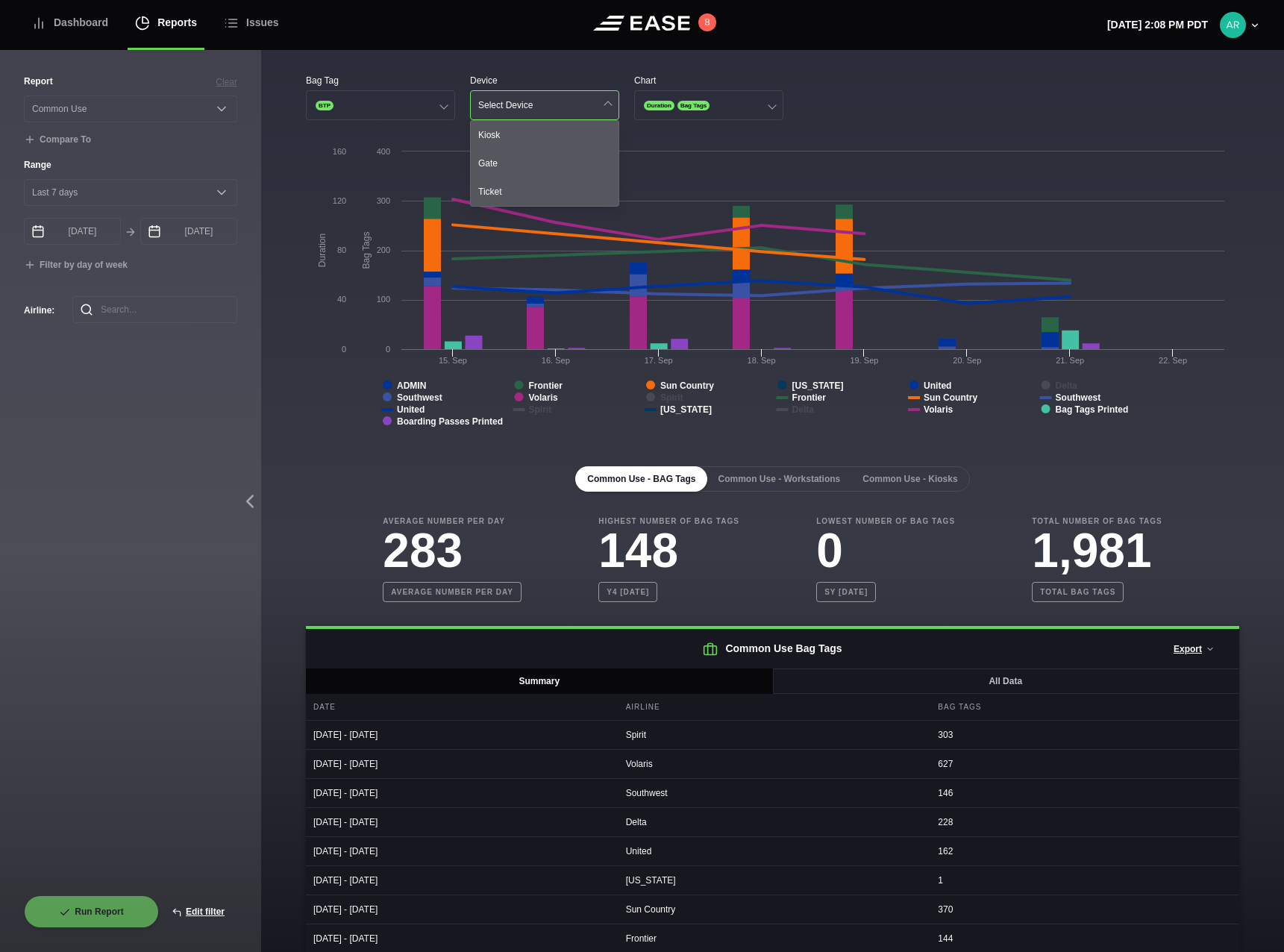
click at [553, 105] on button "Select Device" at bounding box center [545, 105] width 150 height 30
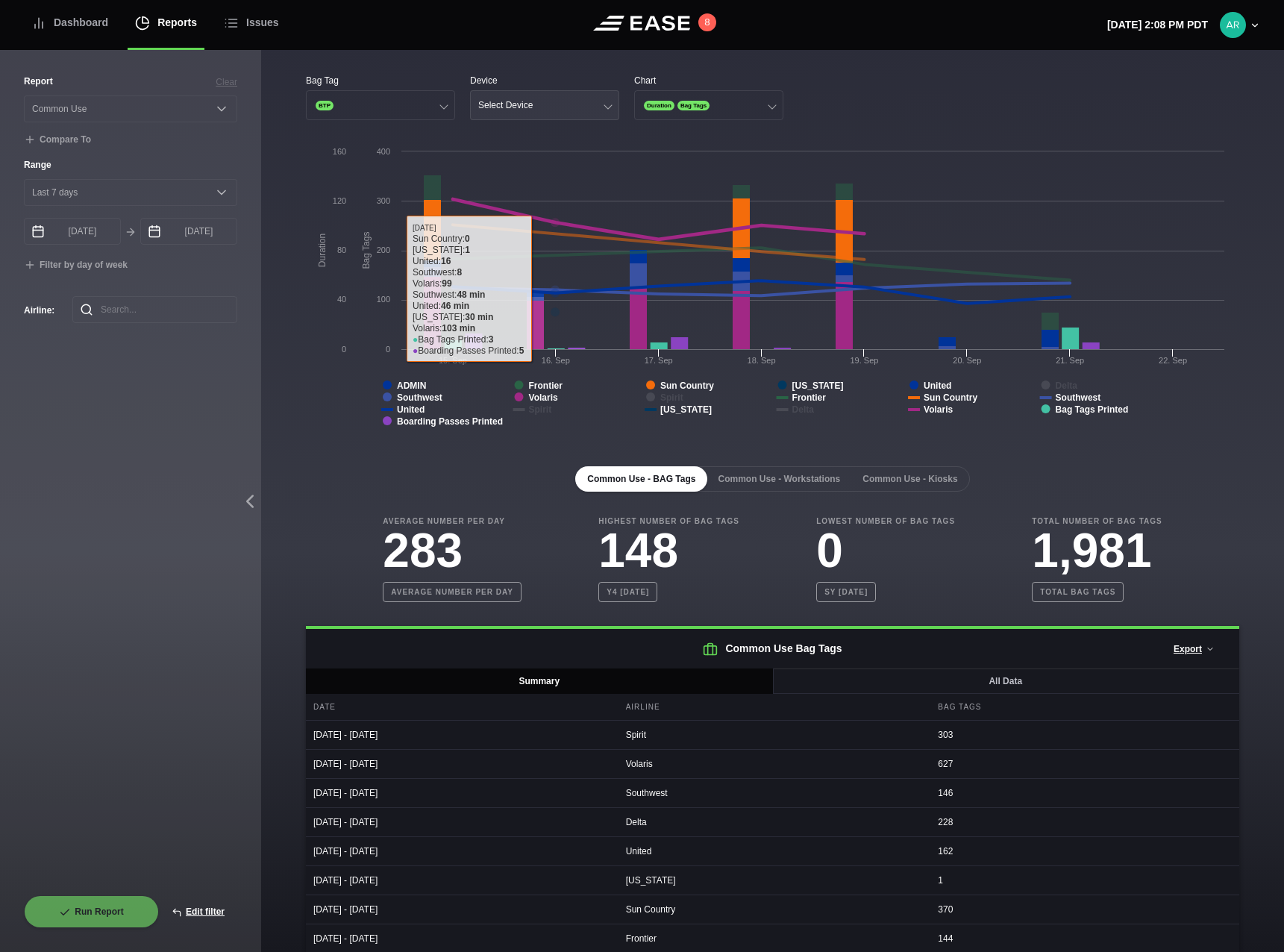
click at [546, 103] on button "Select Device" at bounding box center [545, 105] width 150 height 30
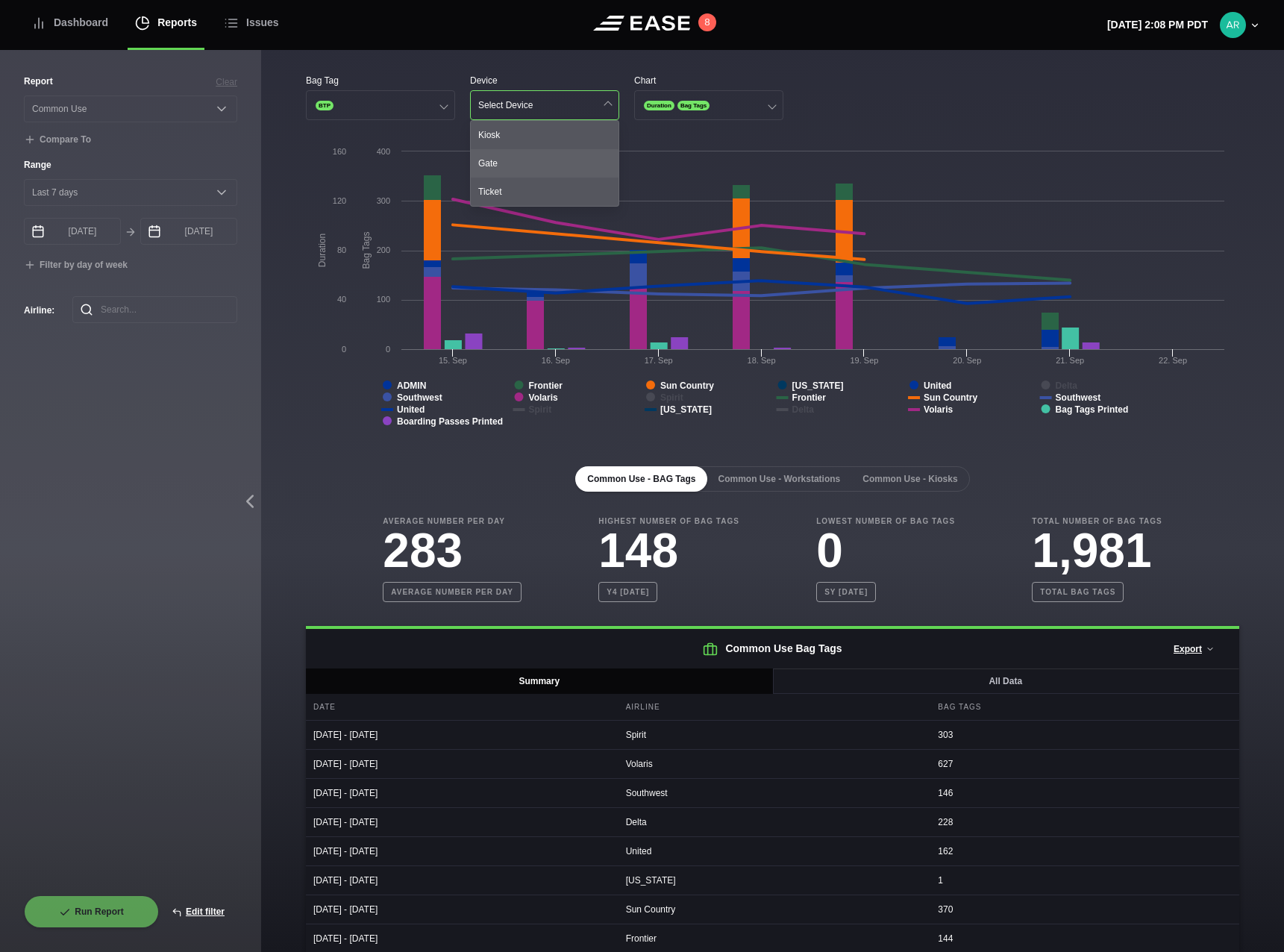
click at [530, 165] on div "Gate" at bounding box center [545, 164] width 148 height 28
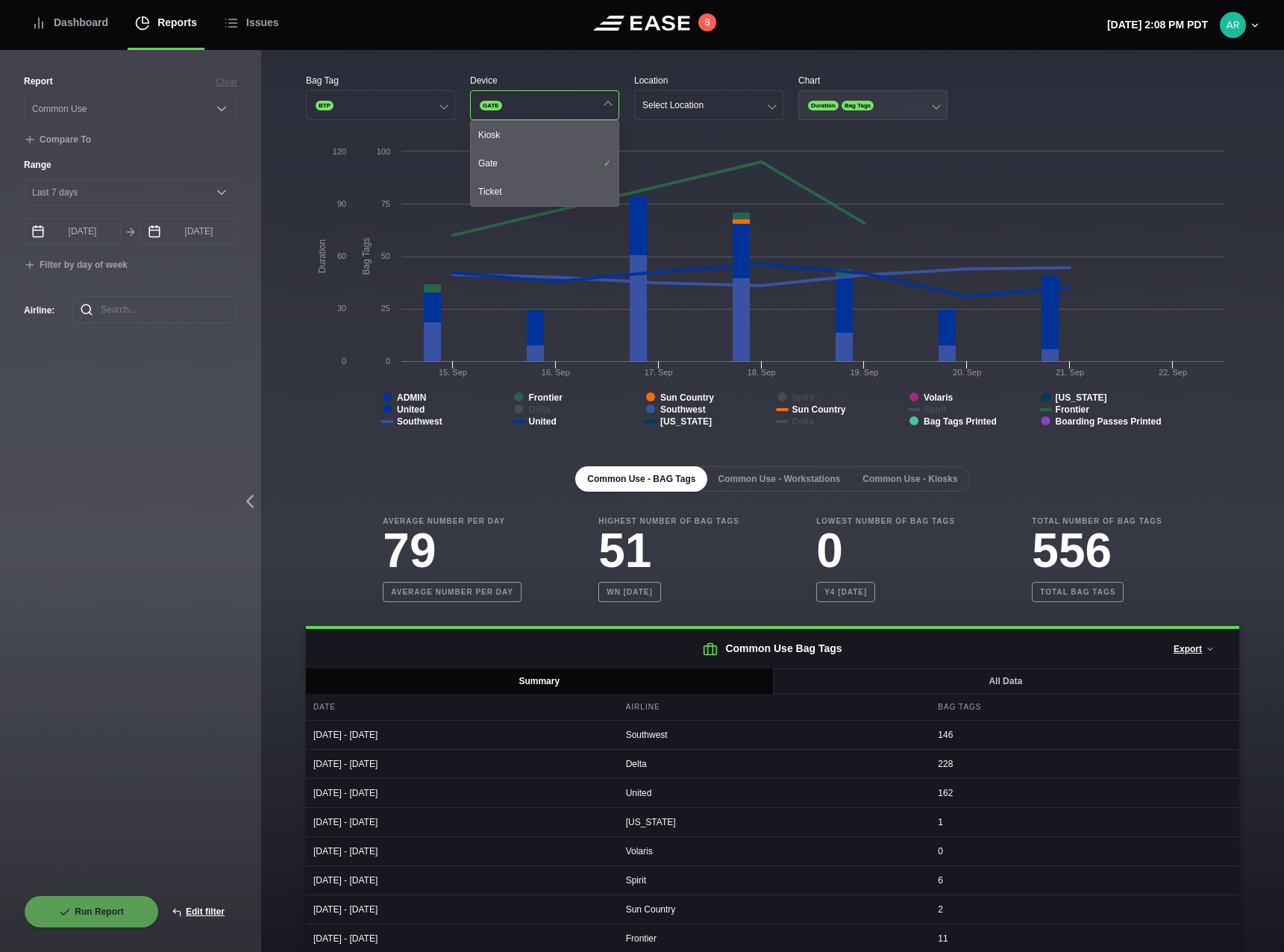
click at [834, 105] on span "Duration" at bounding box center [823, 106] width 31 height 10
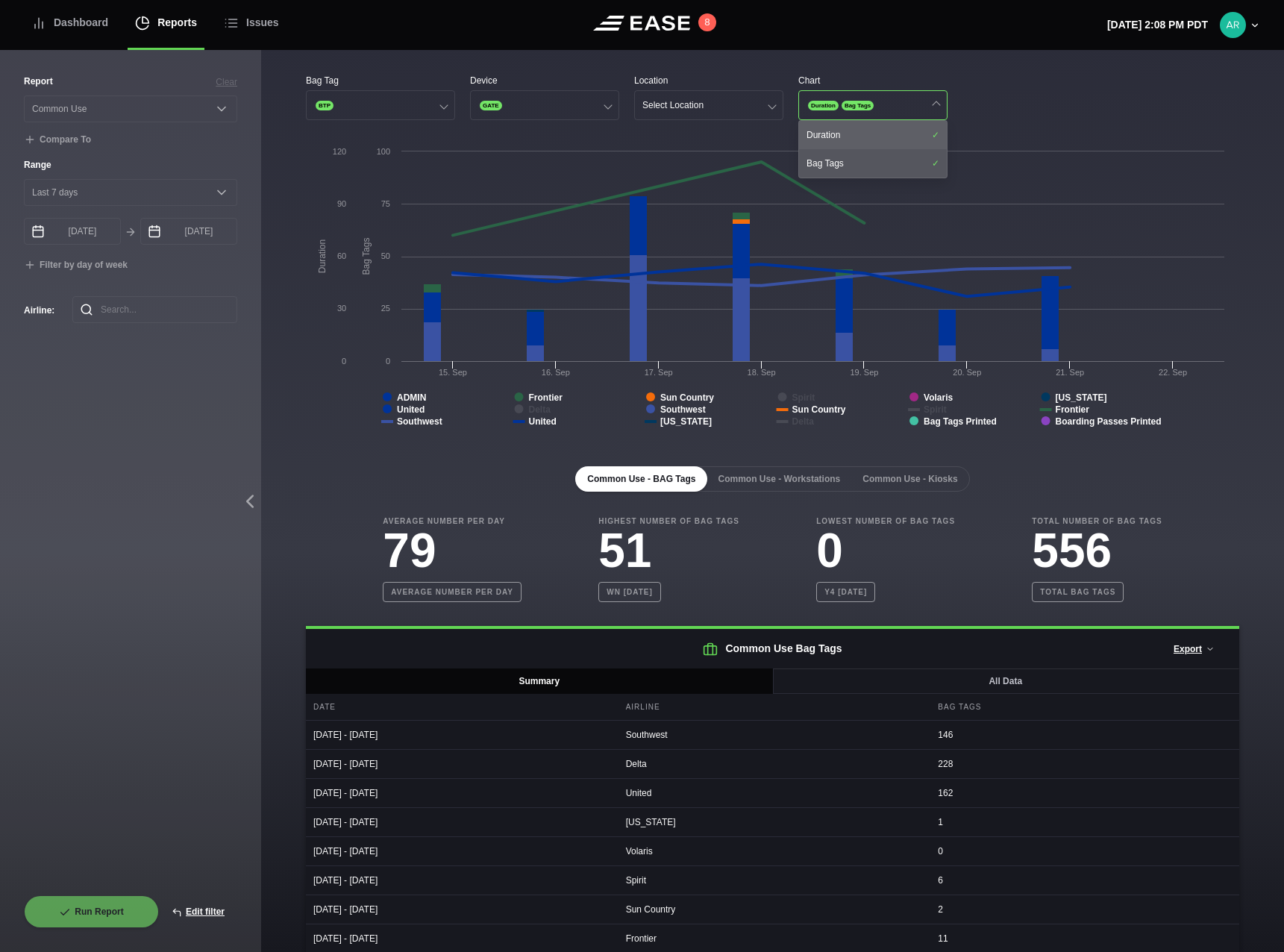
click at [851, 136] on div "Duration" at bounding box center [873, 135] width 148 height 28
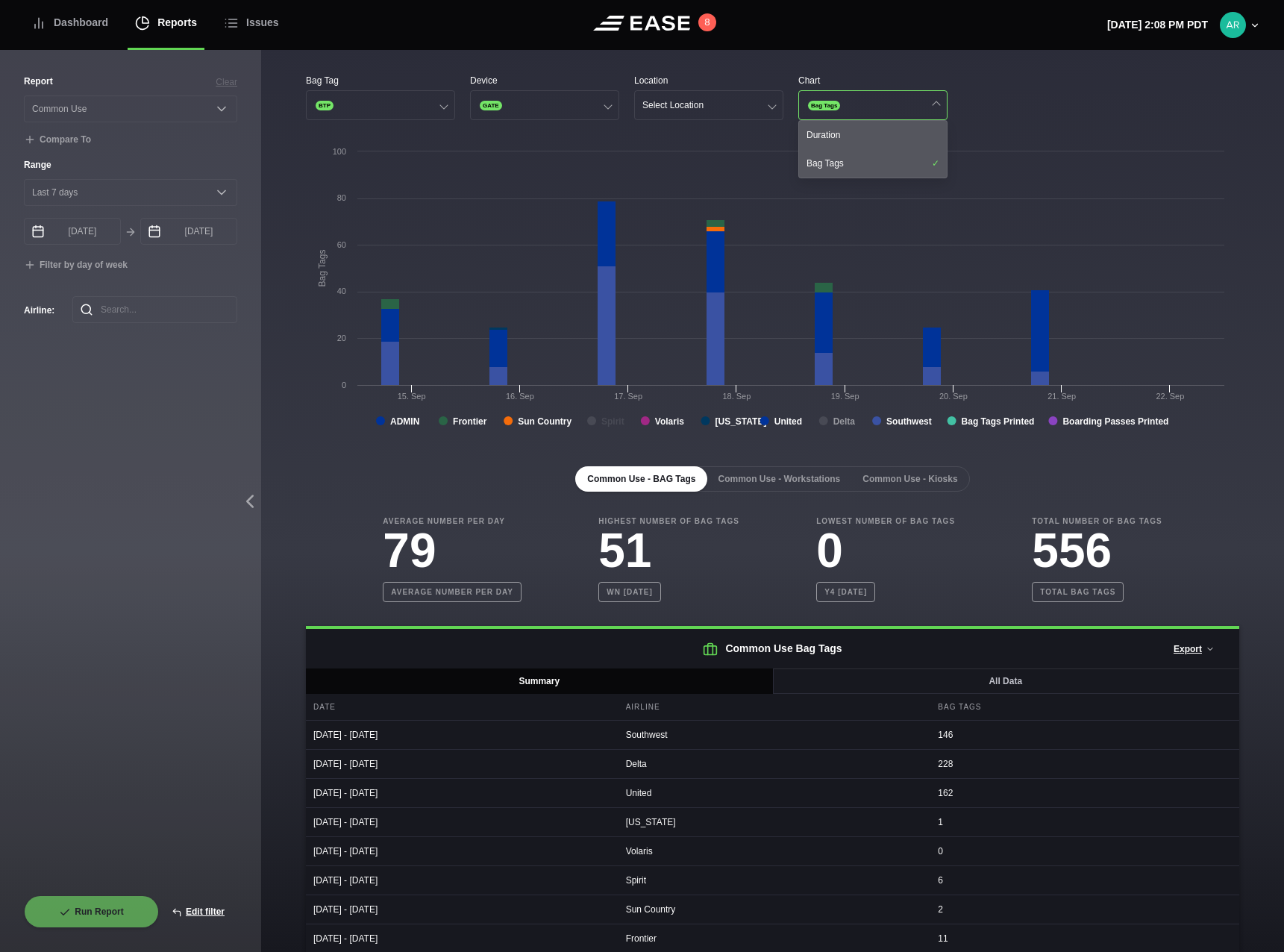
click at [836, 424] on tspan "Delta" at bounding box center [845, 421] width 23 height 11
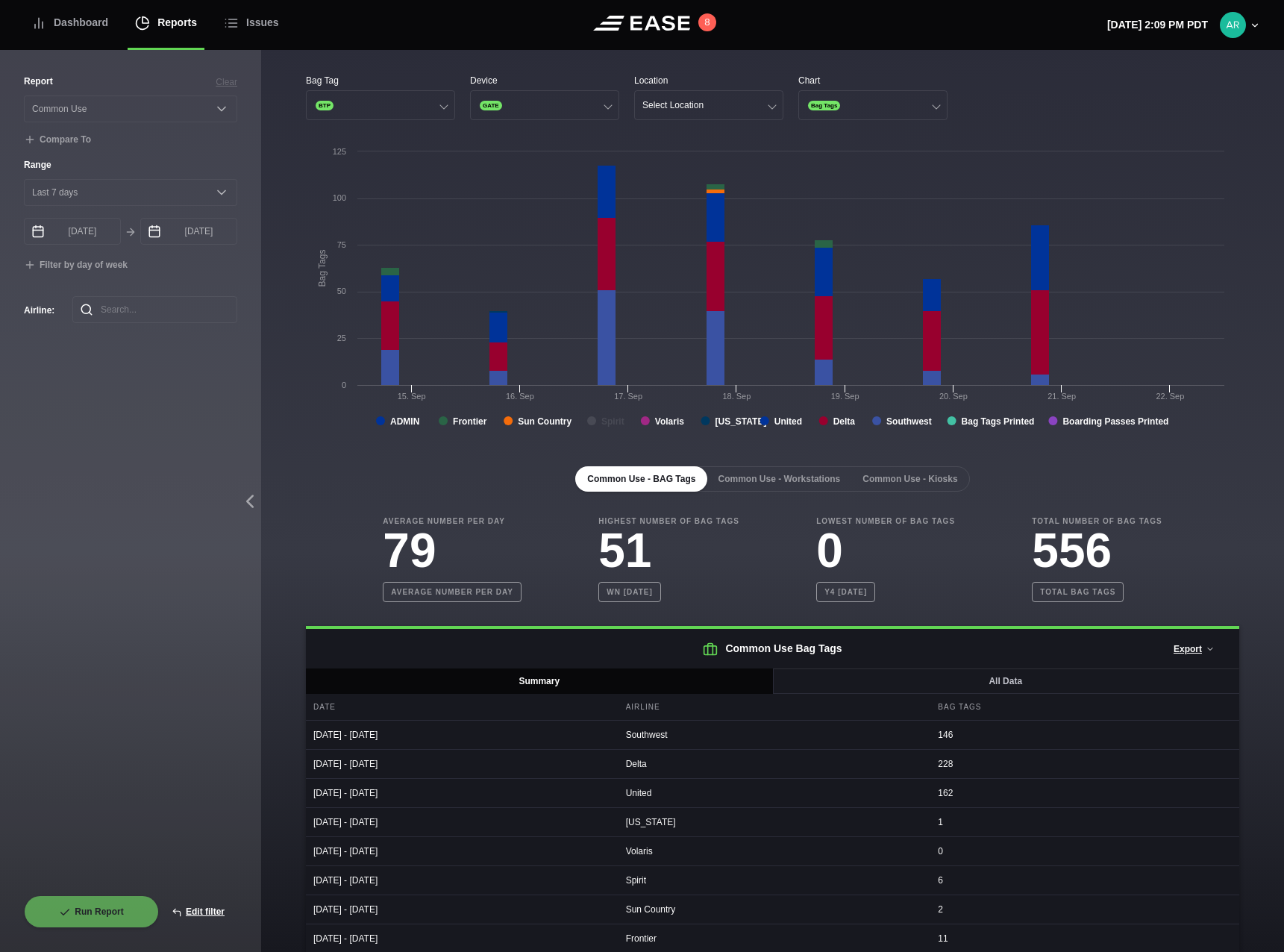
click at [598, 416] on rect at bounding box center [769, 292] width 926 height 298
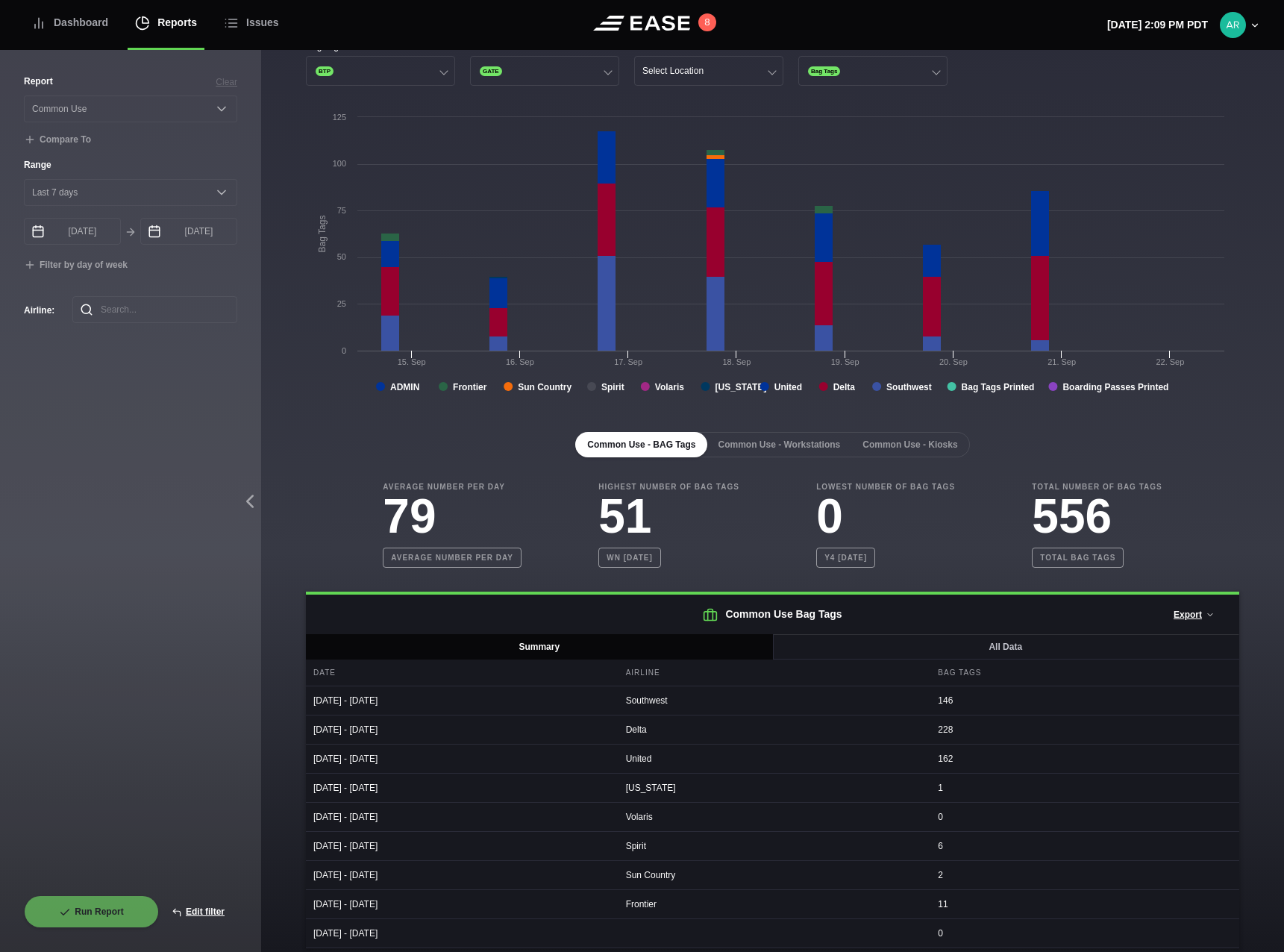
scroll to position [48, 0]
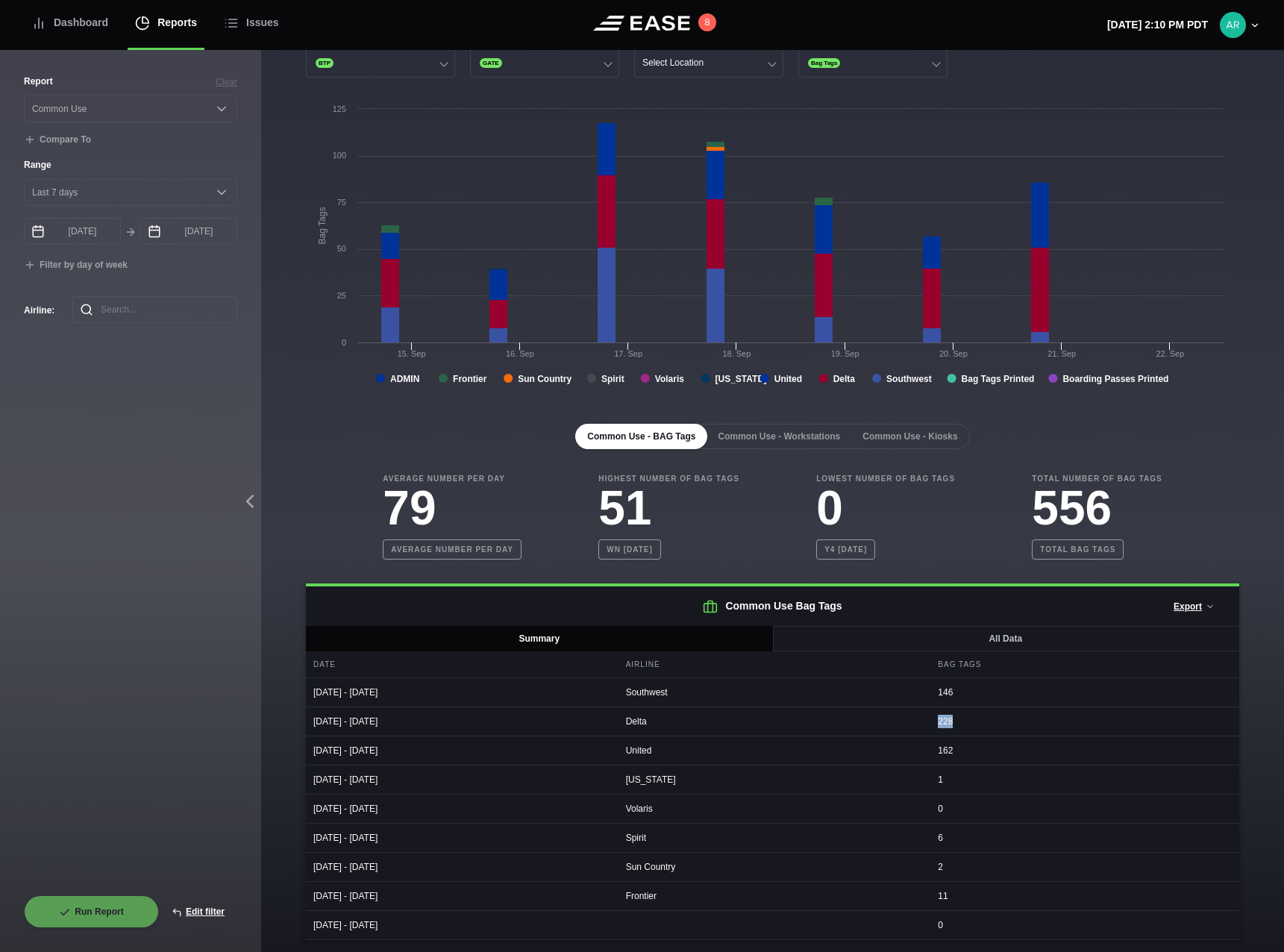
drag, startPoint x: 953, startPoint y: 722, endPoint x: 921, endPoint y: 722, distance: 32.0
click at [921, 722] on div "[DATE] - [DATE] Delta 228" at bounding box center [772, 722] width 933 height 29
drag, startPoint x: 921, startPoint y: 722, endPoint x: 955, endPoint y: 706, distance: 37.6
click at [973, 726] on div "228" at bounding box center [1085, 722] width 309 height 28
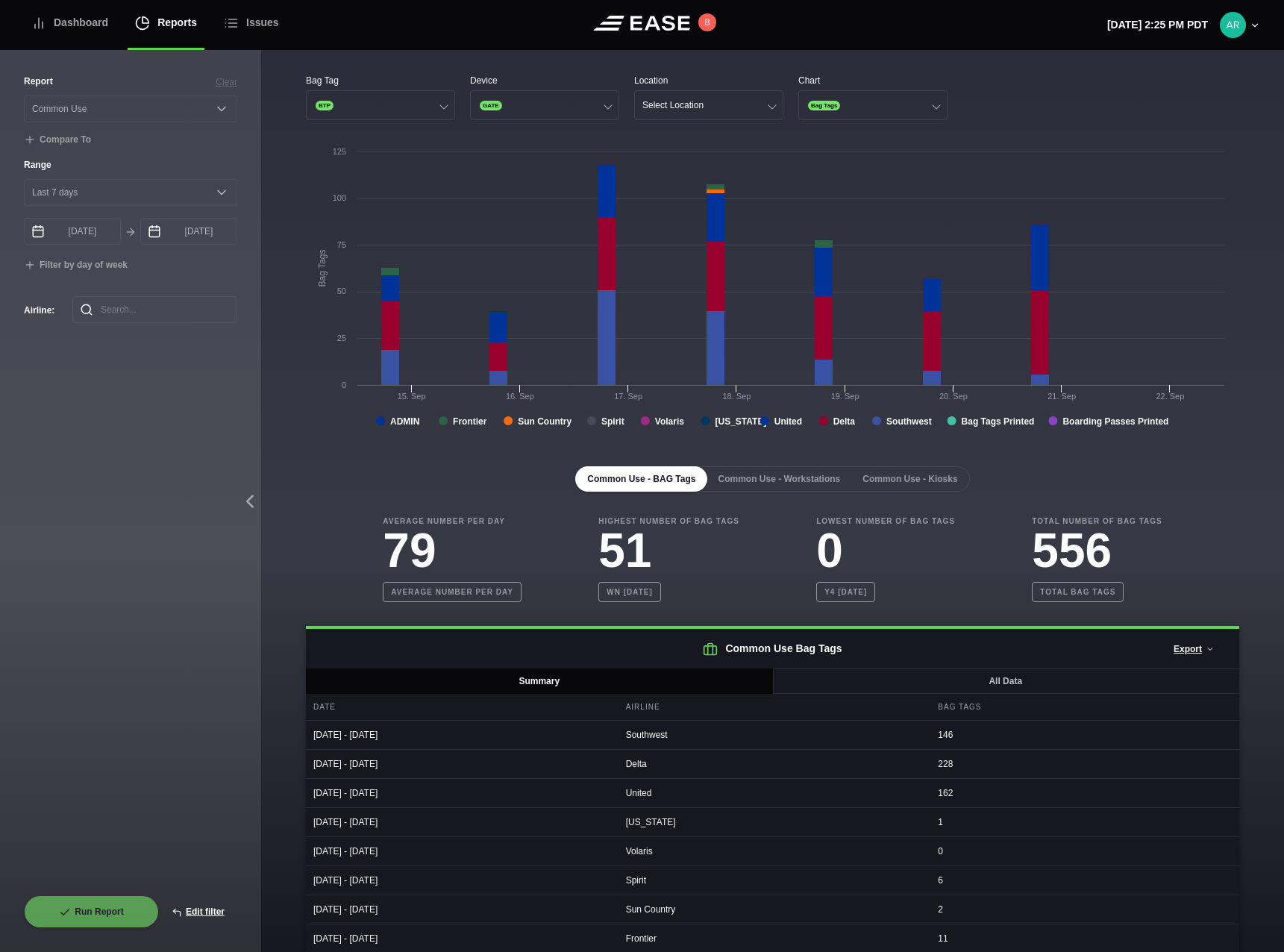
drag, startPoint x: 26, startPoint y: 552, endPoint x: 37, endPoint y: 549, distance: 11.4
click at [26, 552] on div "Report Clear Select a report... Arrivals Common Use Daily Throughput Departures…" at bounding box center [130, 484] width 213 height 821
